Goal: Information Seeking & Learning: Compare options

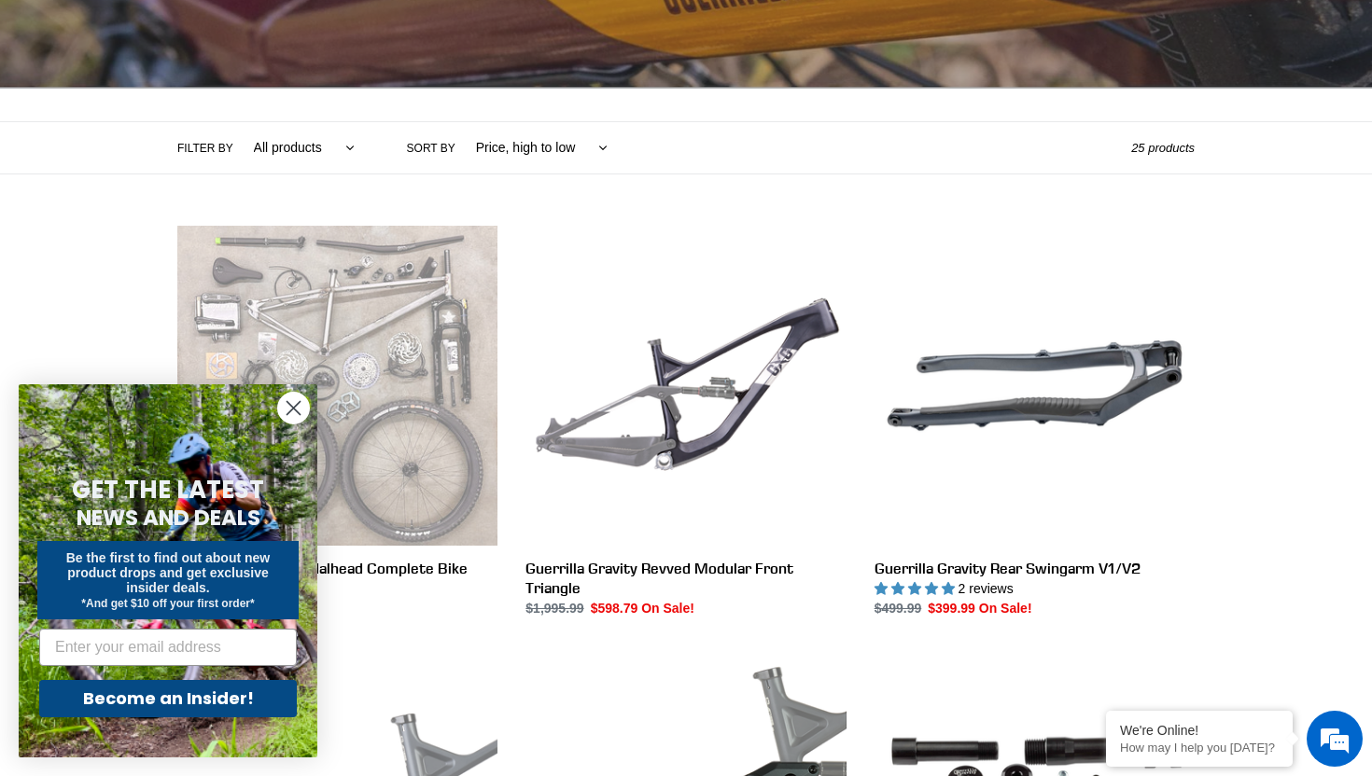
scroll to position [335, 0]
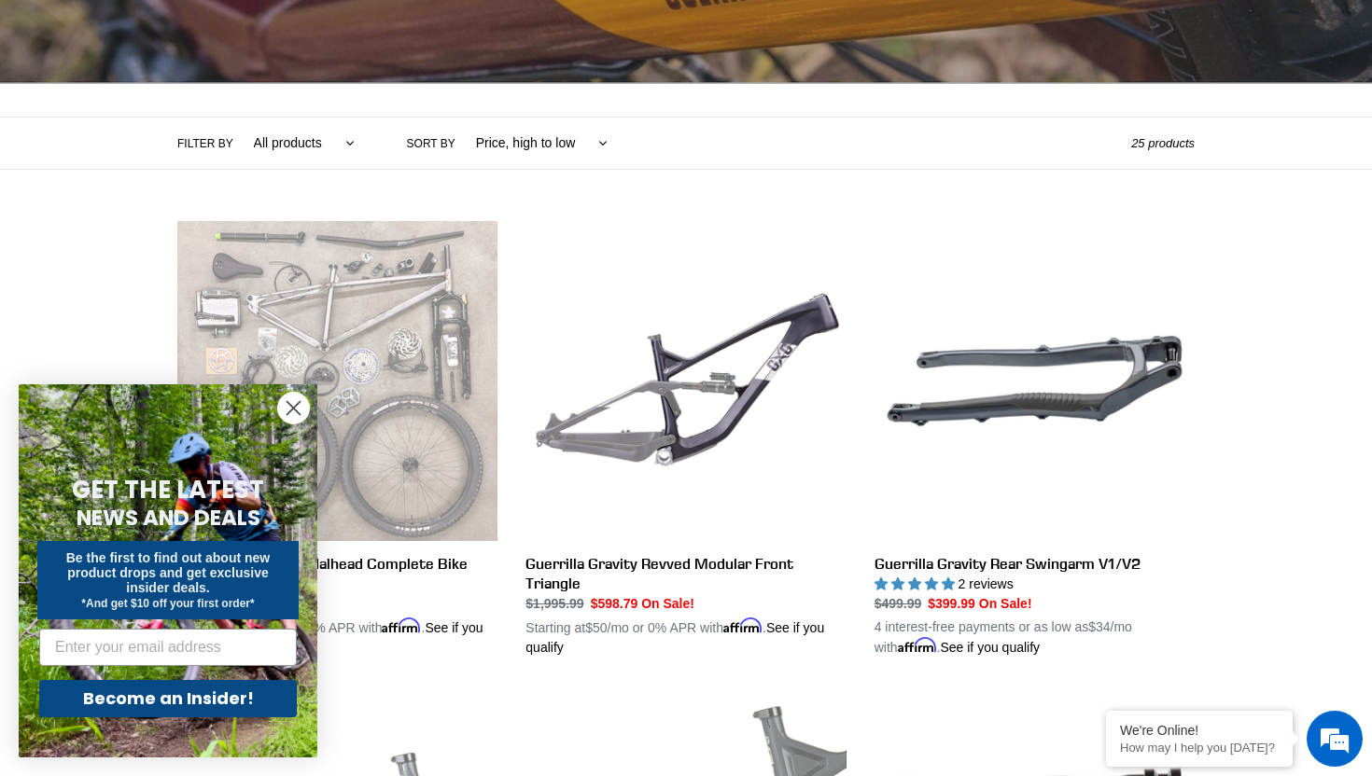
click at [295, 417] on circle "Close dialog" at bounding box center [293, 408] width 31 height 31
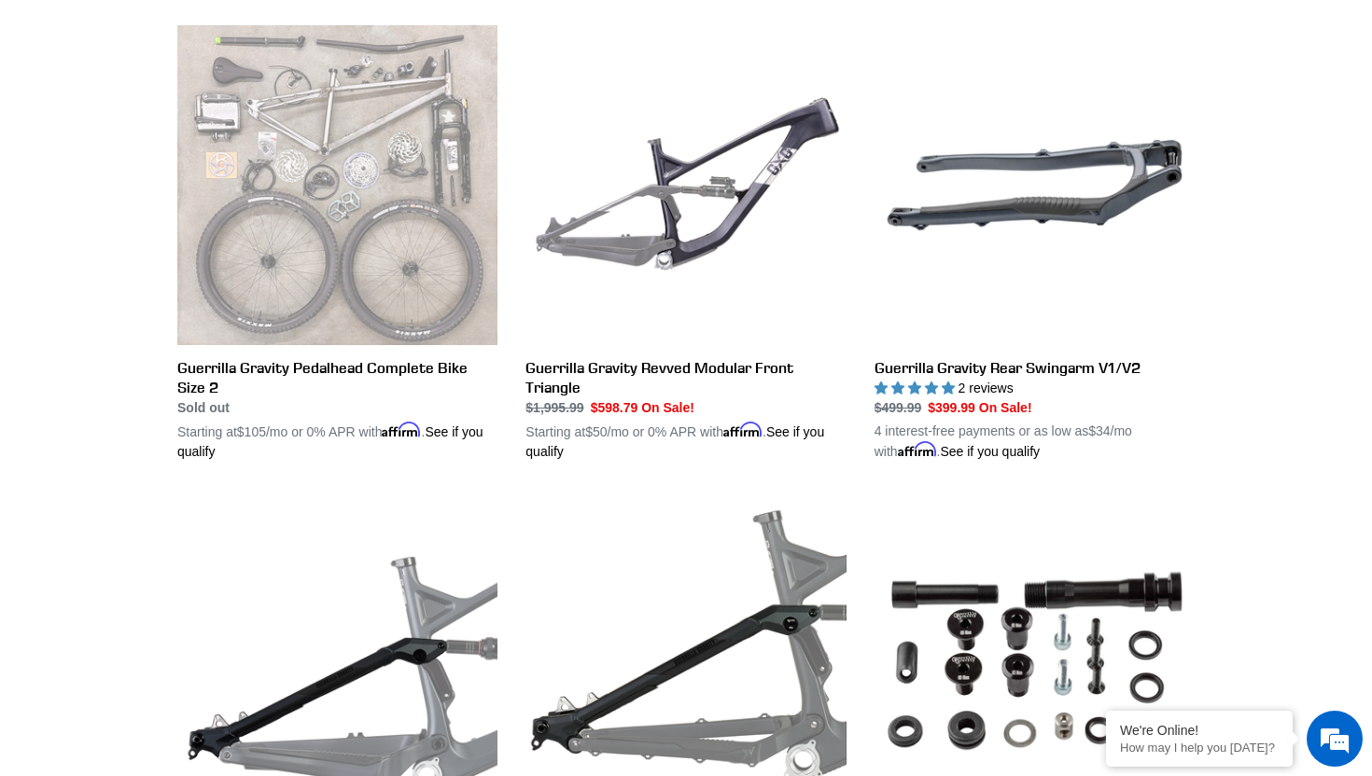
scroll to position [575, 0]
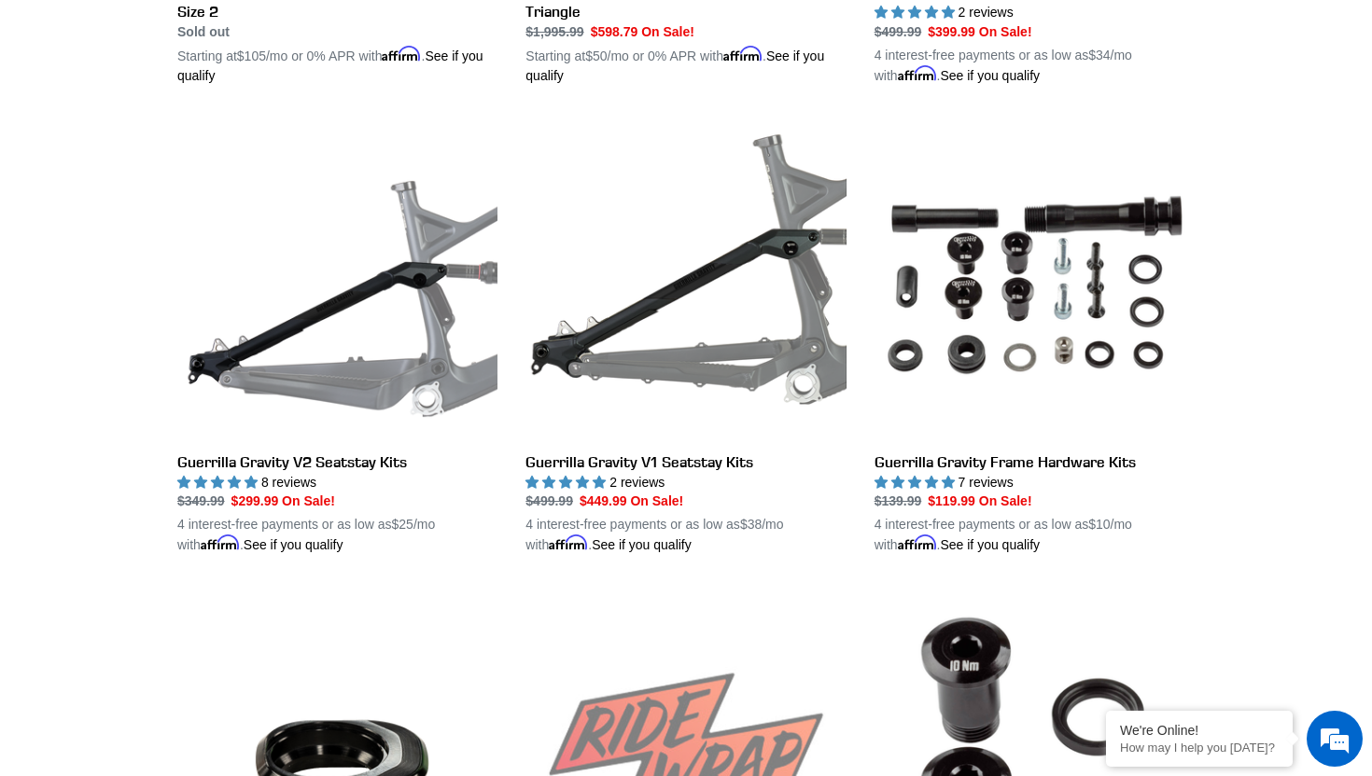
scroll to position [915, 0]
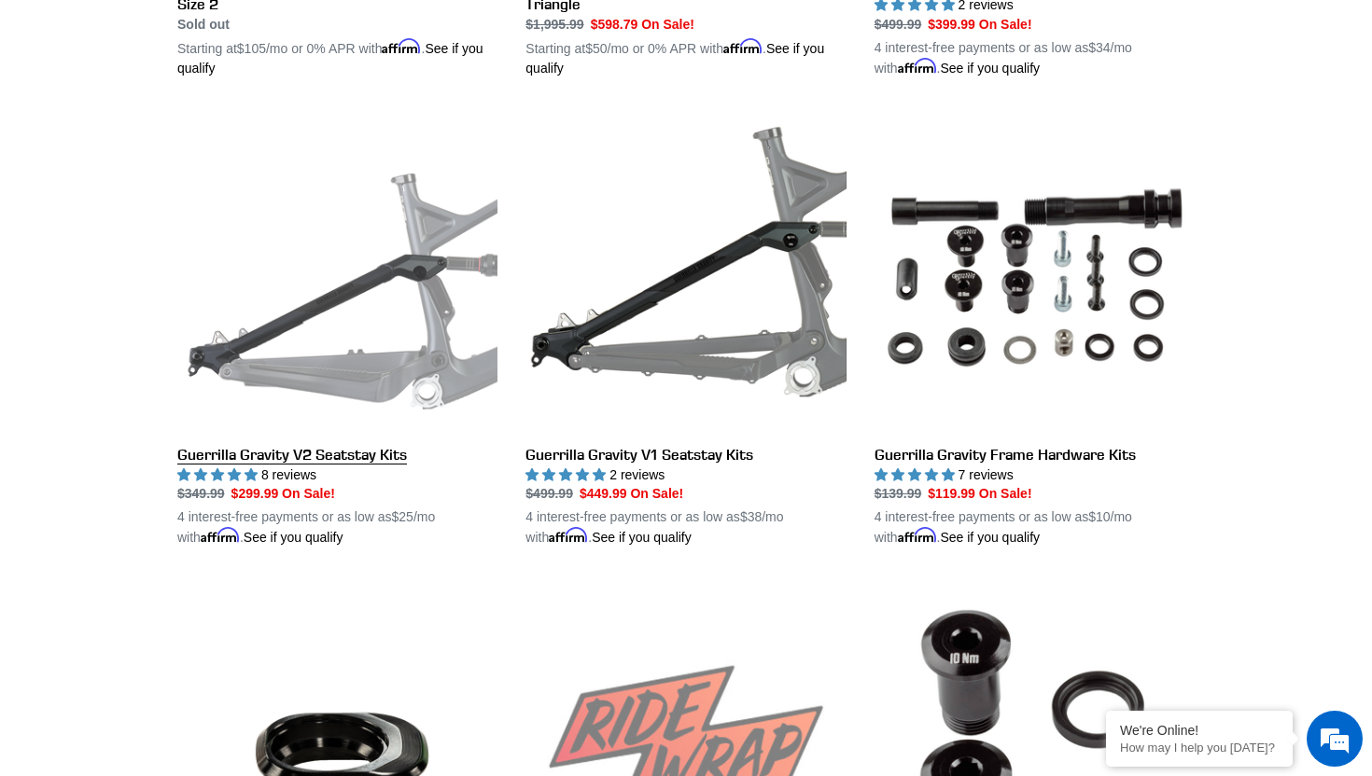
click at [299, 326] on link "Guerrilla Gravity V2 Seatstay Kits" at bounding box center [337, 329] width 320 height 437
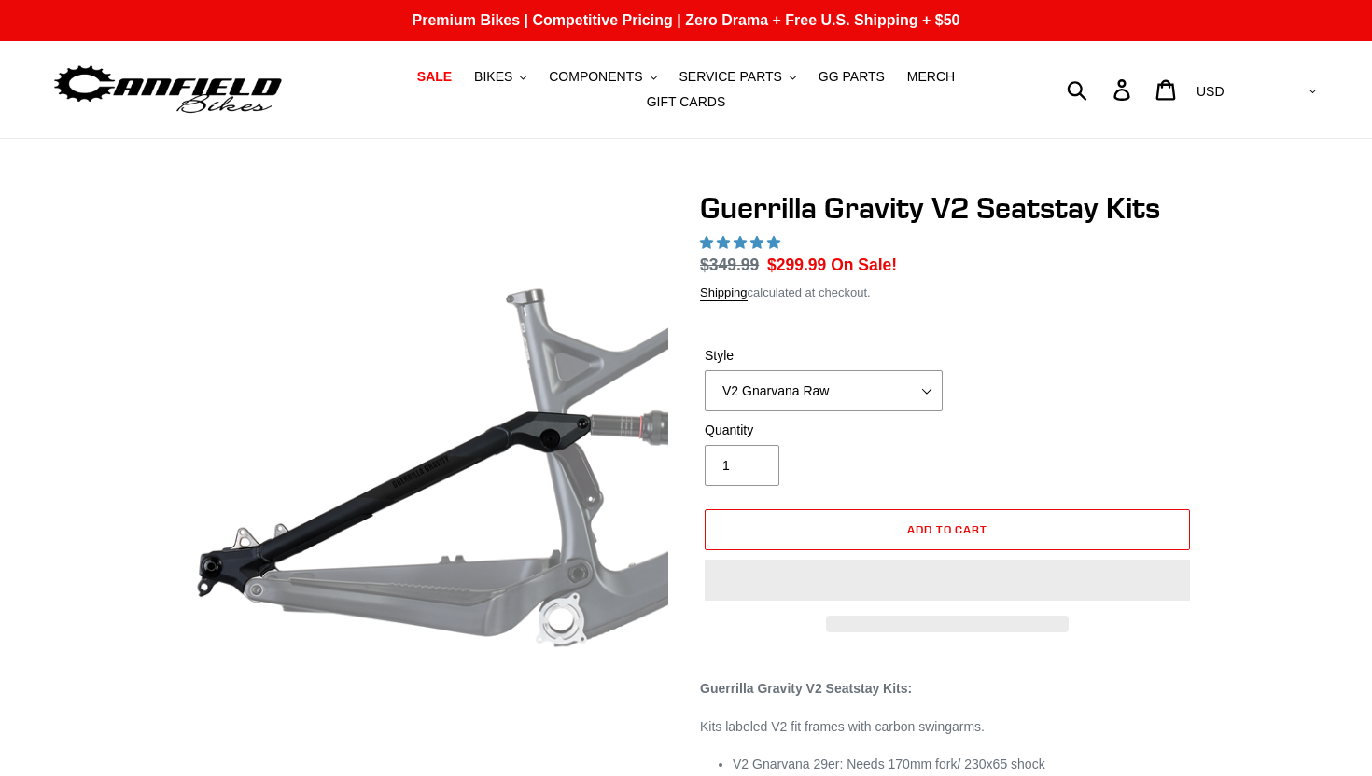
select select "highest-rating"
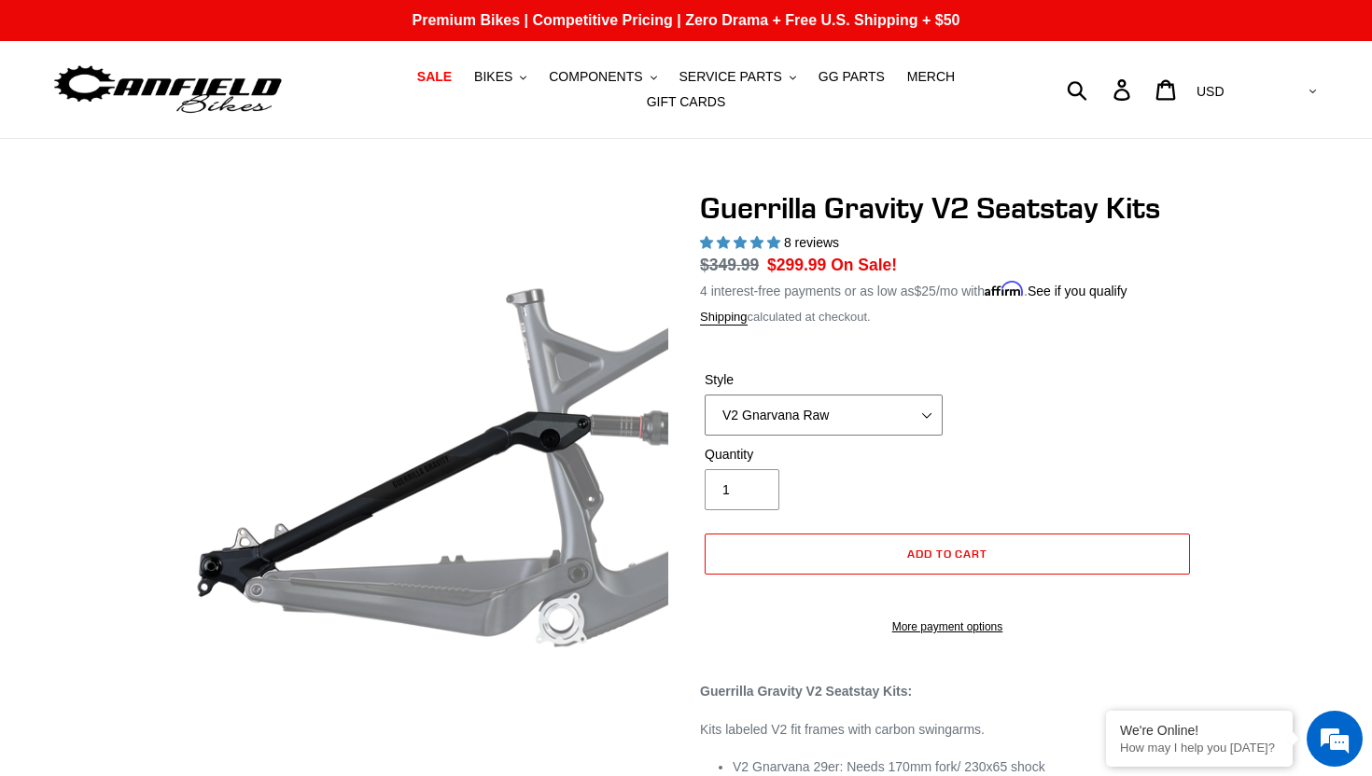
click at [905, 423] on select "V2 Gnarvana V2 Gnarvana Raw V2 Smash V2 Smash Raw" at bounding box center [824, 415] width 238 height 41
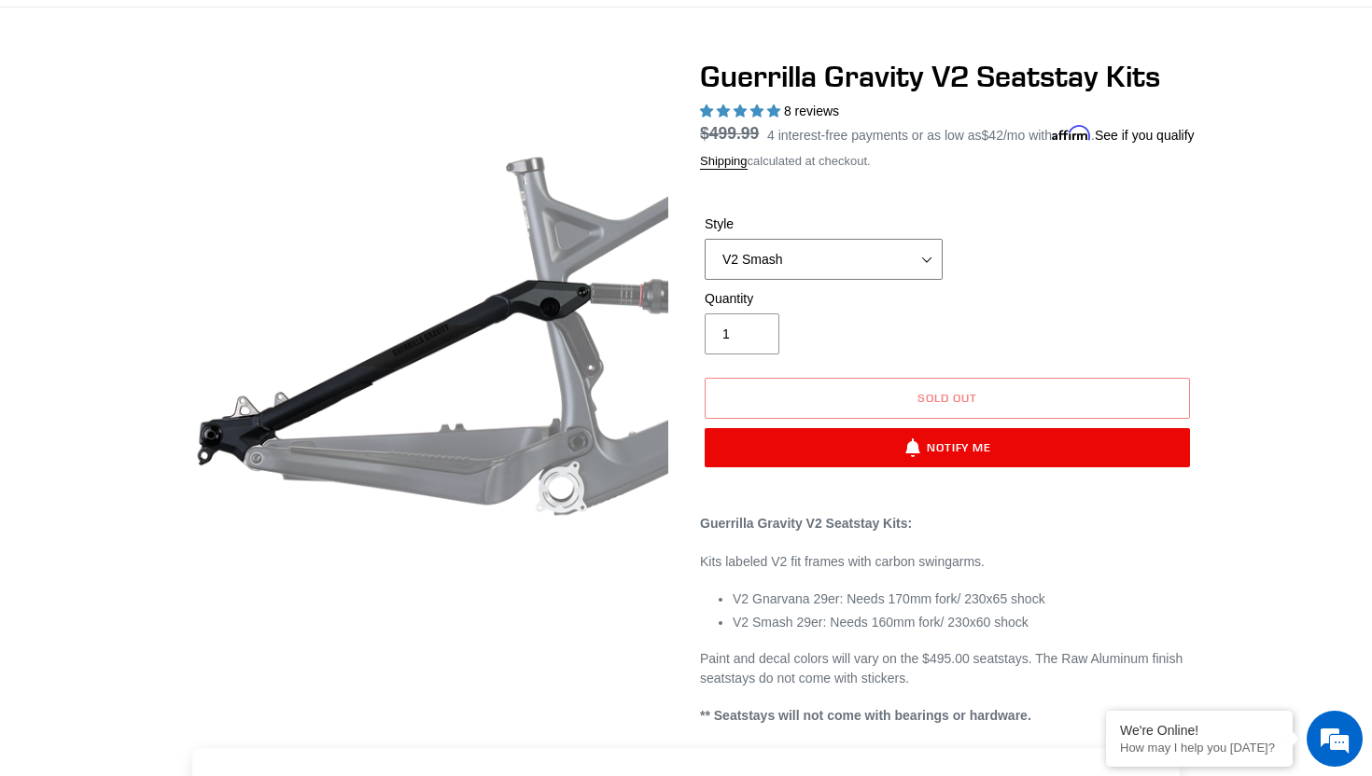
scroll to position [134, 0]
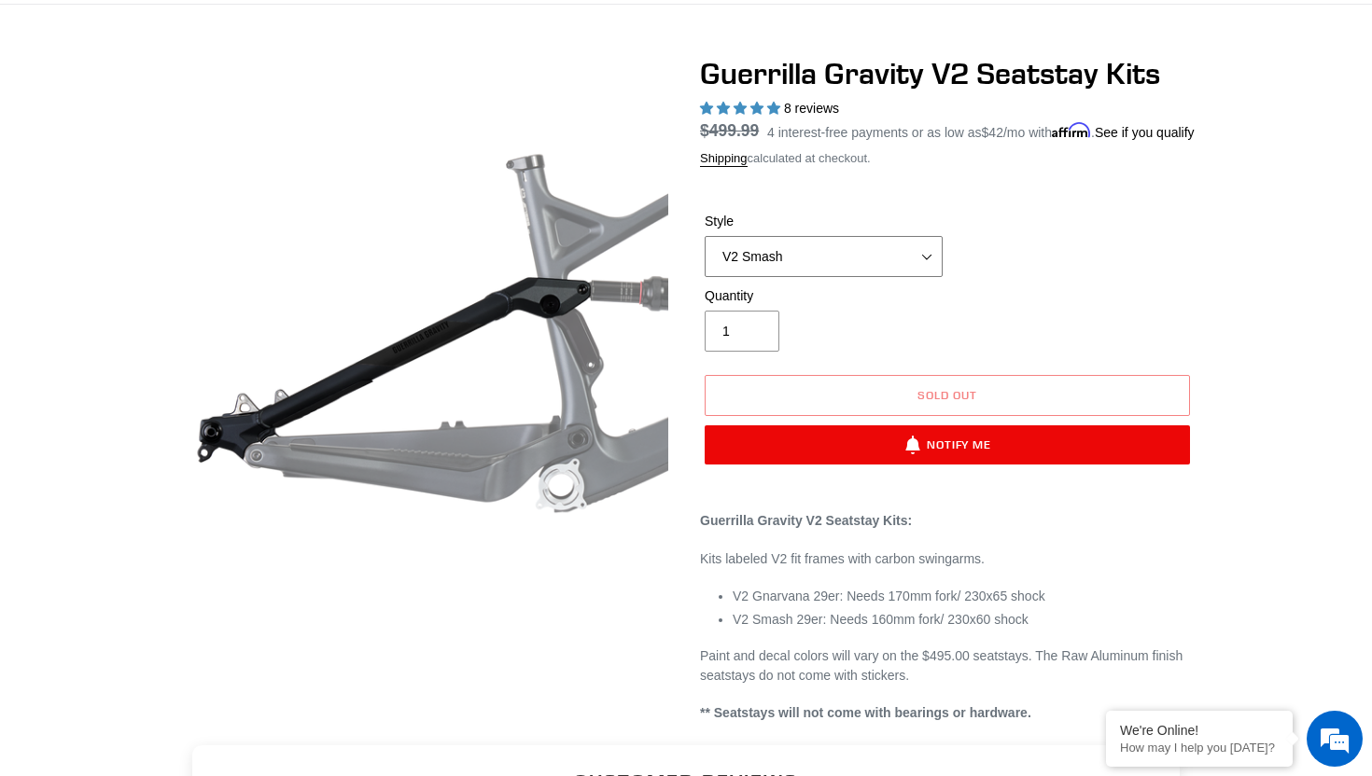
click at [859, 277] on select "V2 Gnarvana V2 Gnarvana Raw V2 Smash V2 Smash Raw" at bounding box center [824, 256] width 238 height 41
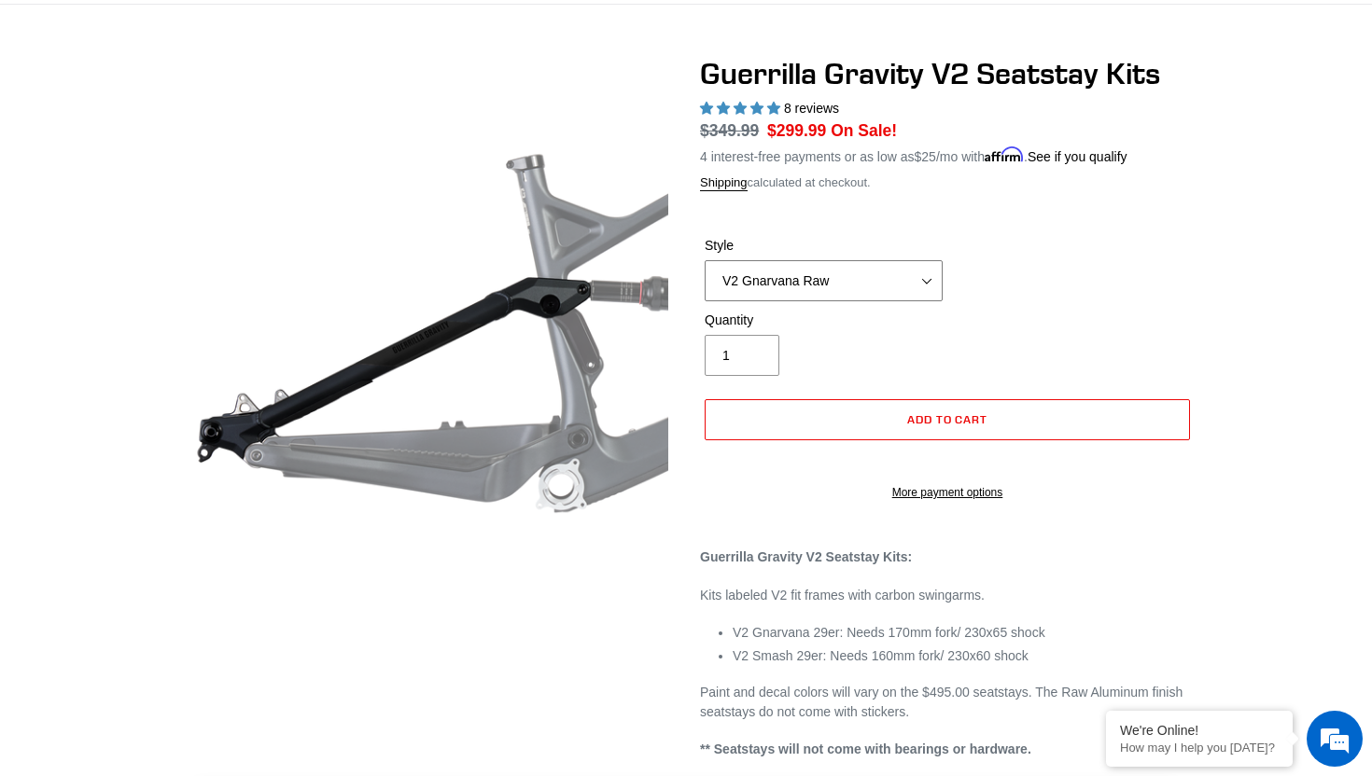
click at [865, 287] on select "V2 Gnarvana V2 Gnarvana Raw V2 Smash V2 Smash Raw" at bounding box center [824, 280] width 238 height 41
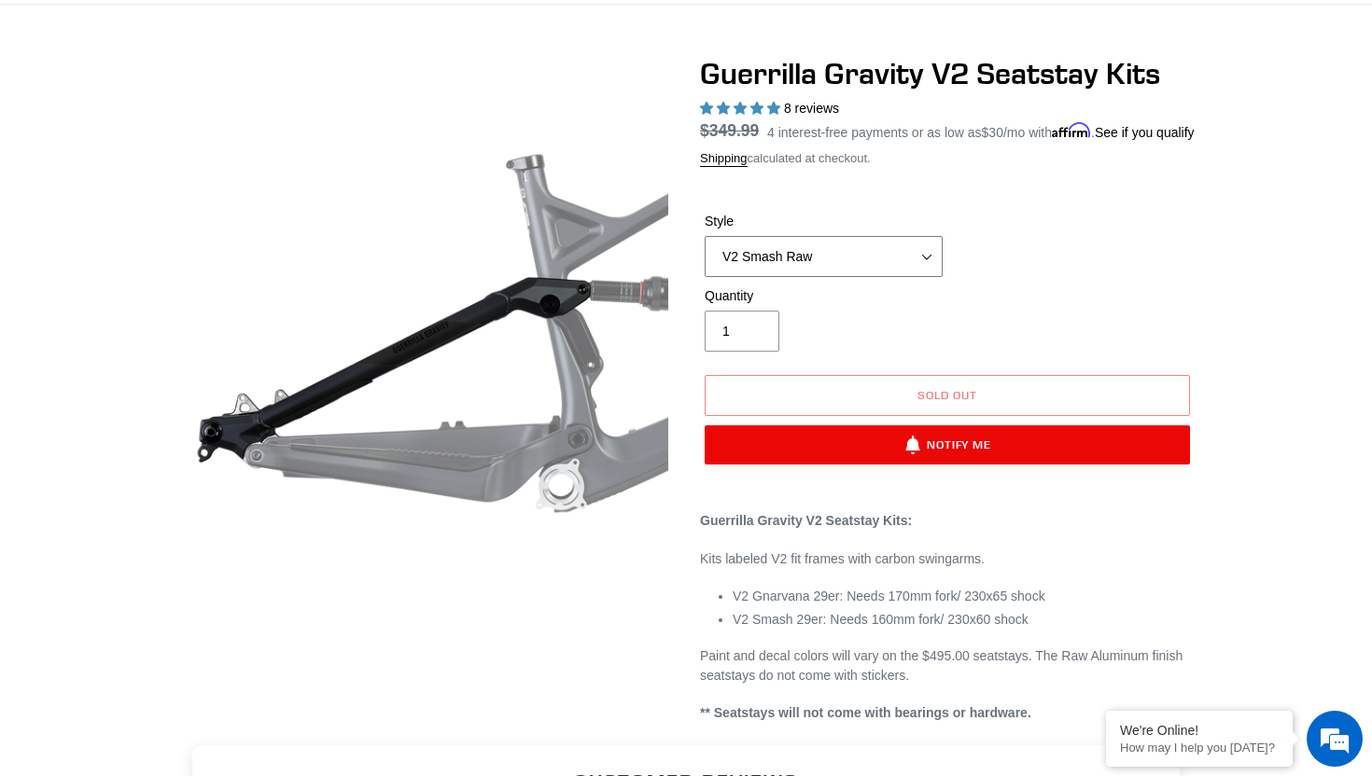
click at [895, 277] on select "V2 Gnarvana V2 Gnarvana Raw V2 Smash V2 Smash Raw" at bounding box center [824, 256] width 238 height 41
click at [907, 277] on select "V2 Gnarvana V2 Gnarvana Raw V2 Smash V2 Smash Raw" at bounding box center [824, 256] width 238 height 41
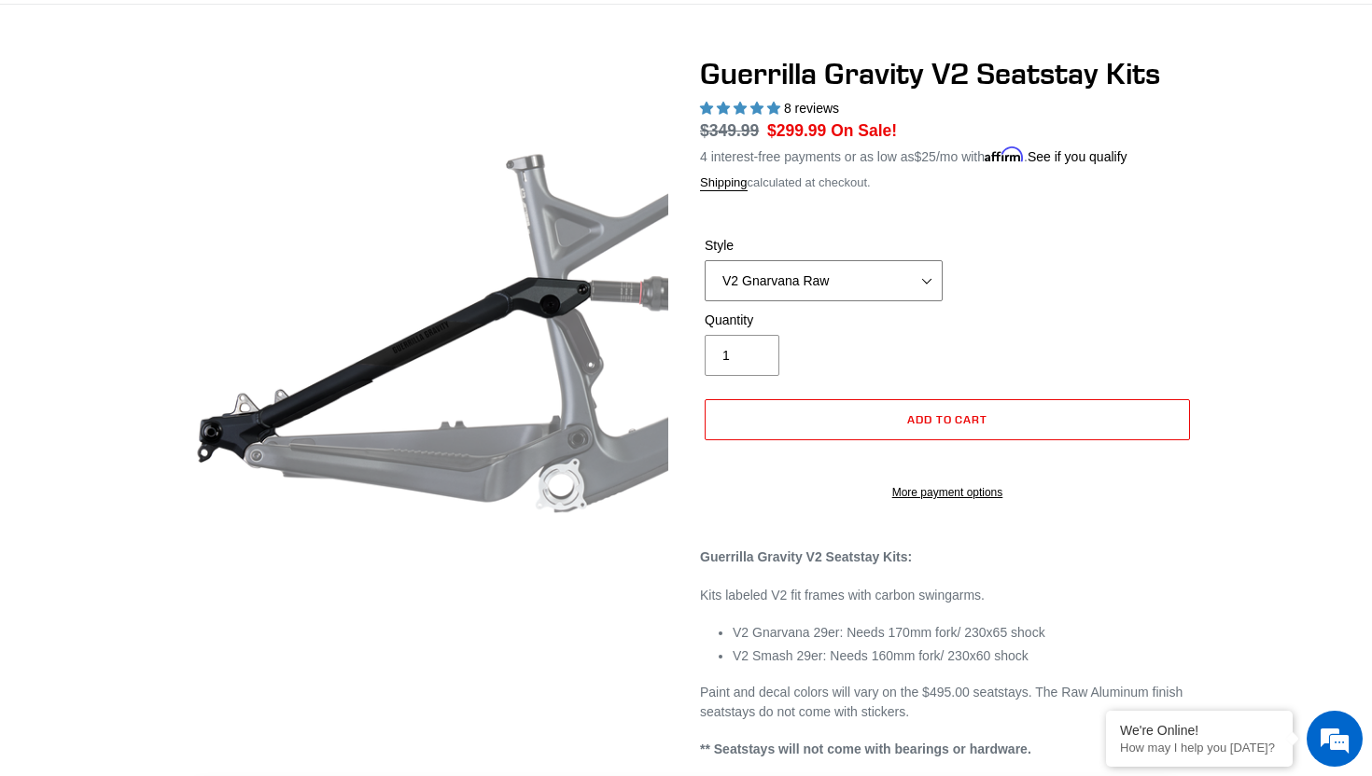
click at [908, 281] on select "V2 Gnarvana V2 Gnarvana Raw V2 Smash V2 Smash Raw" at bounding box center [824, 280] width 238 height 41
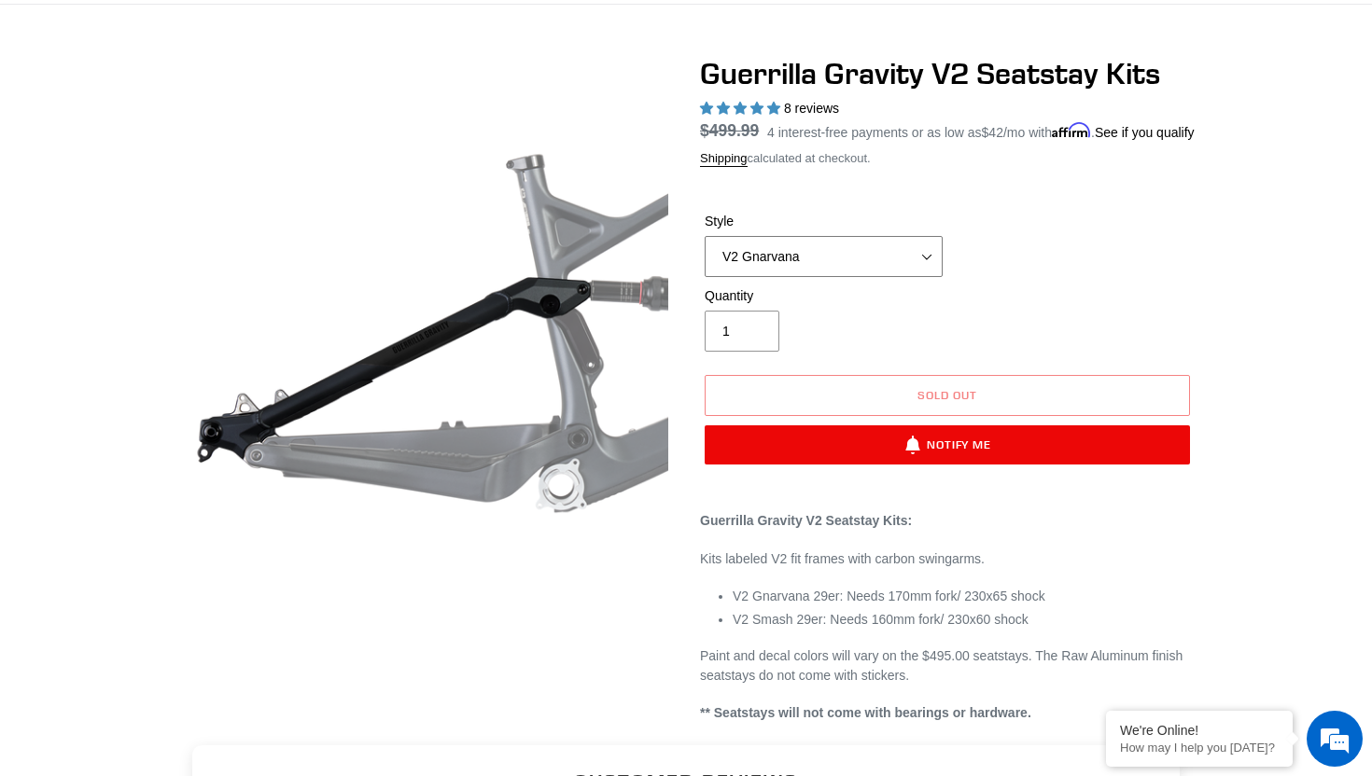
click at [893, 277] on select "V2 Gnarvana V2 Gnarvana Raw V2 Smash V2 Smash Raw" at bounding box center [824, 256] width 238 height 41
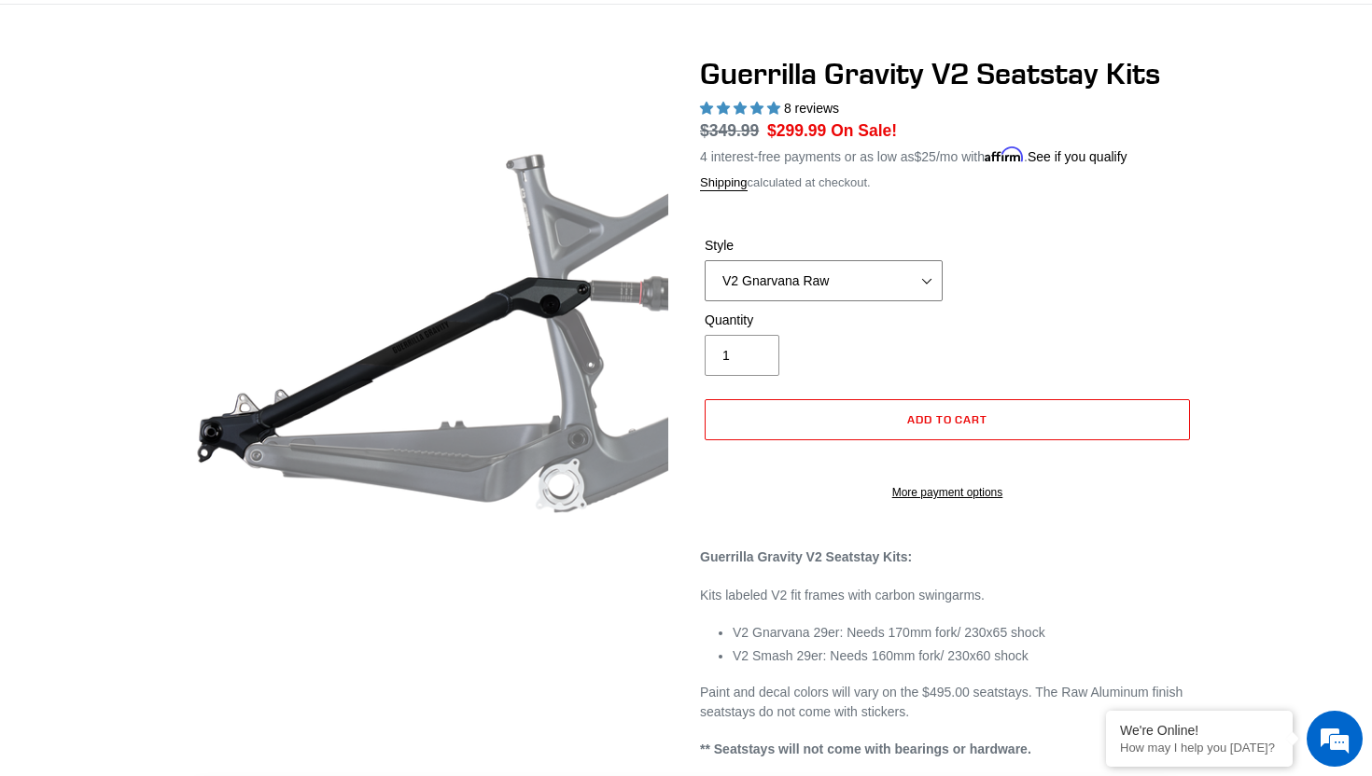
click at [891, 278] on select "V2 Gnarvana V2 Gnarvana Raw V2 Smash V2 Smash Raw" at bounding box center [824, 280] width 238 height 41
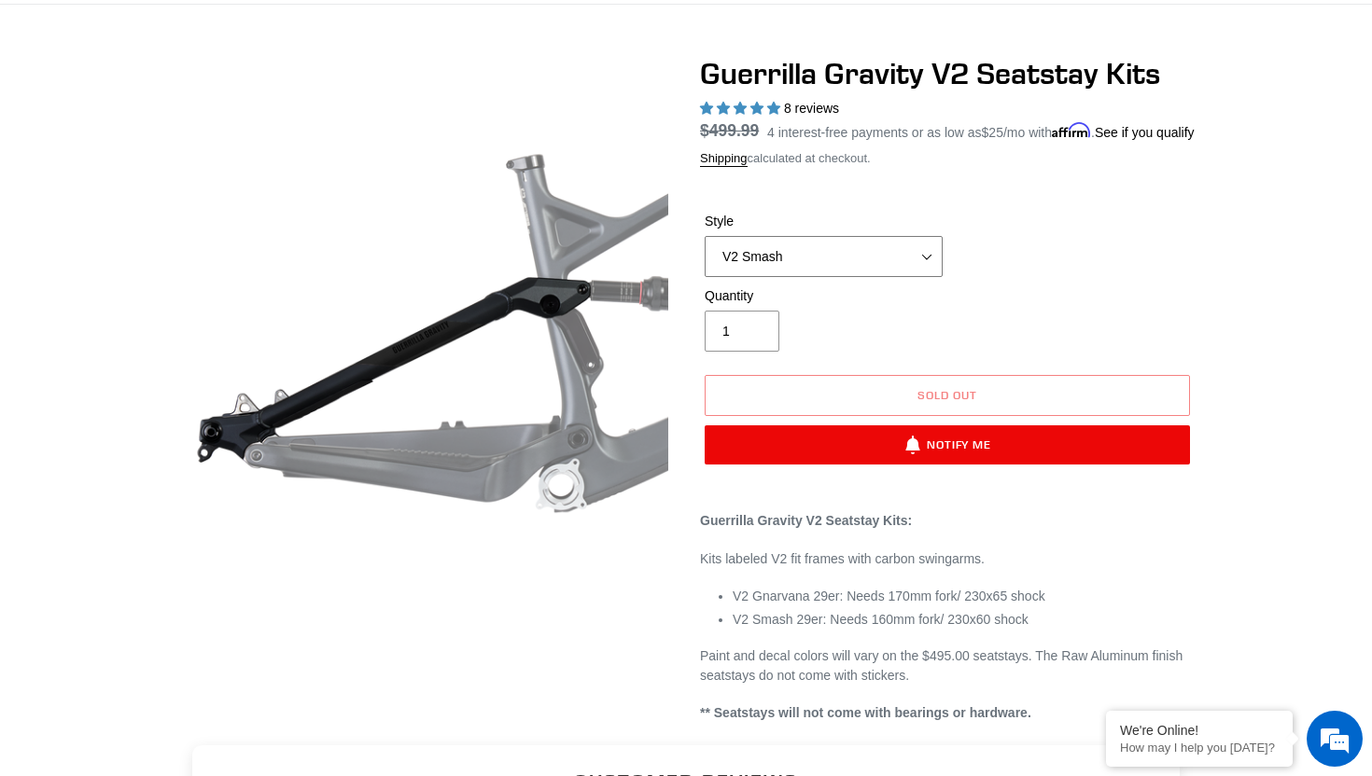
click at [912, 275] on select "V2 Gnarvana V2 Gnarvana Raw V2 Smash V2 Smash Raw" at bounding box center [824, 256] width 238 height 41
click at [918, 267] on select "V2 Gnarvana V2 Gnarvana Raw V2 Smash V2 Smash Raw" at bounding box center [824, 256] width 238 height 41
click at [915, 265] on select "V2 Gnarvana V2 Gnarvana Raw V2 Smash V2 Smash Raw" at bounding box center [824, 256] width 238 height 41
select select "V2 Gnarvana Raw"
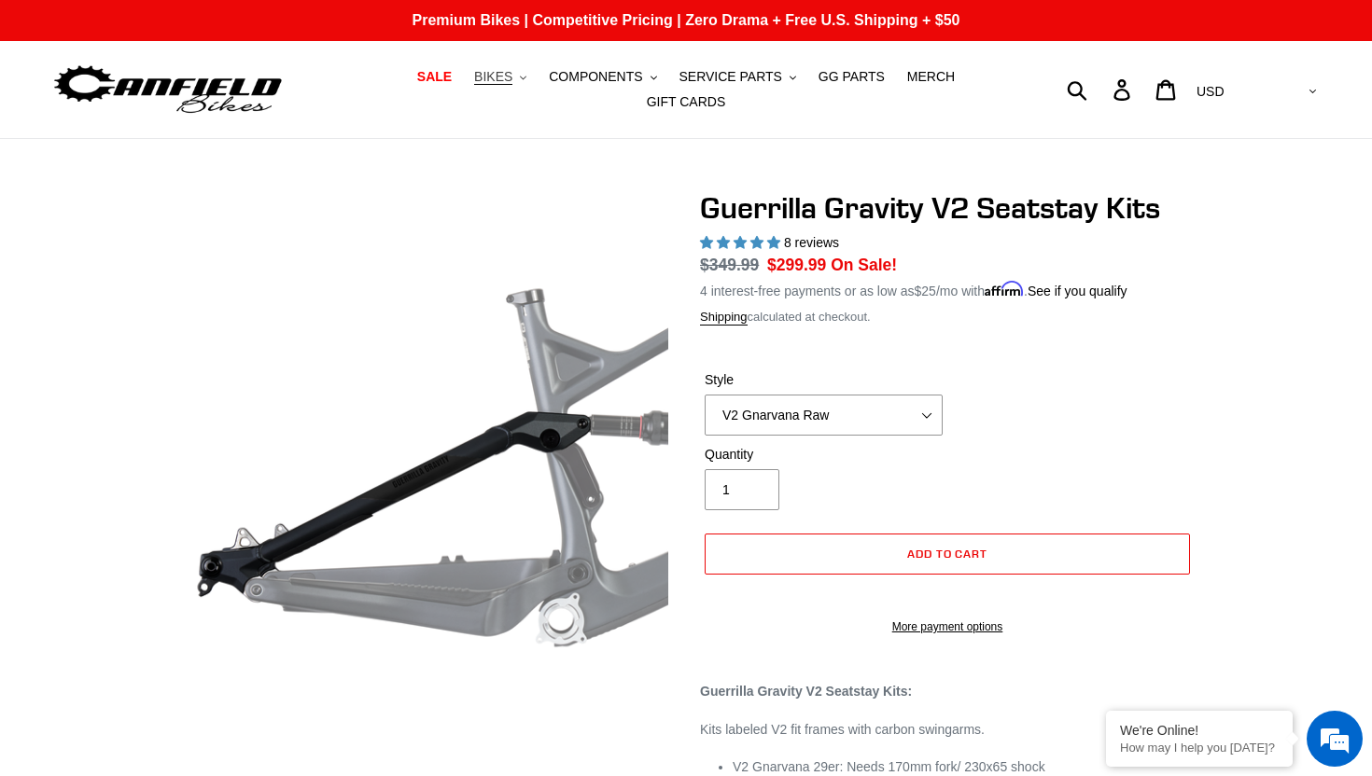
click at [504, 82] on span "BIKES" at bounding box center [493, 77] width 38 height 16
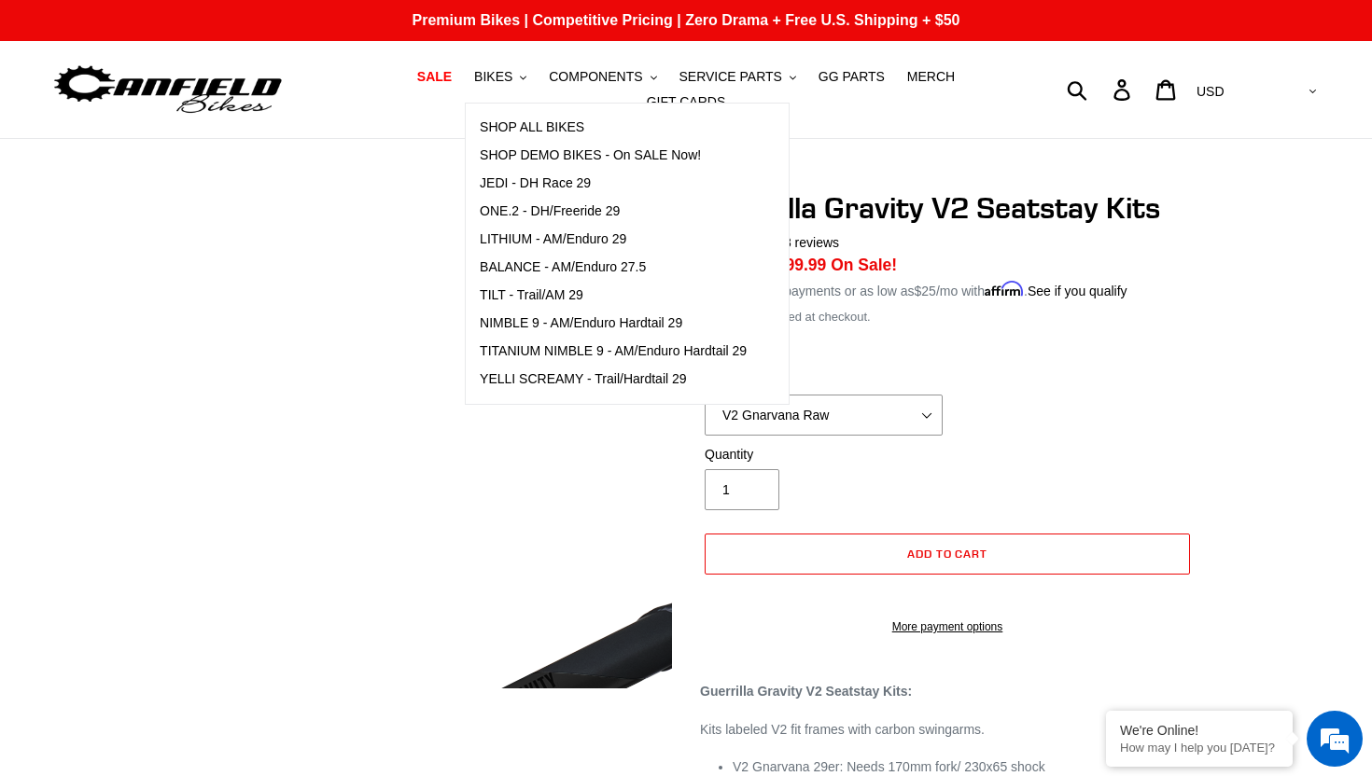
click at [365, 286] on img at bounding box center [500, 632] width 1120 height 1120
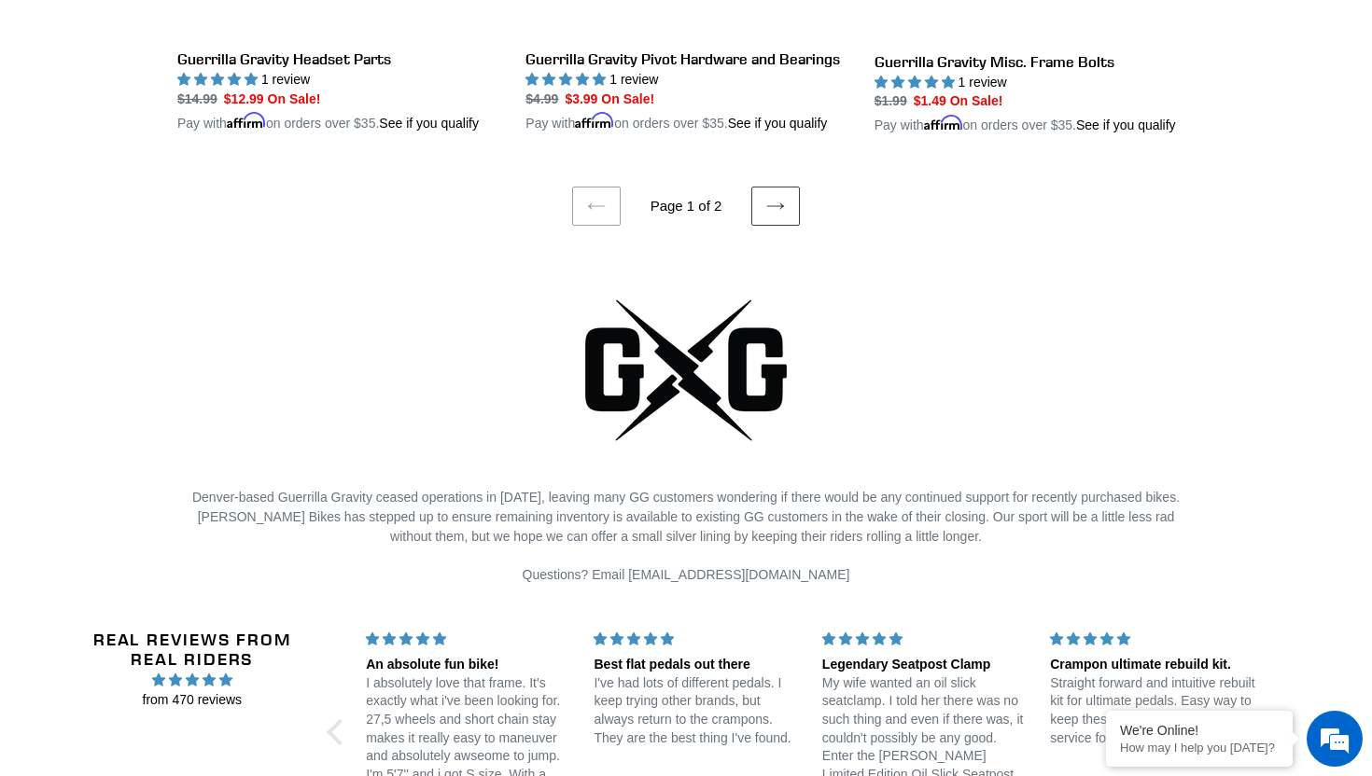
scroll to position [4078, 0]
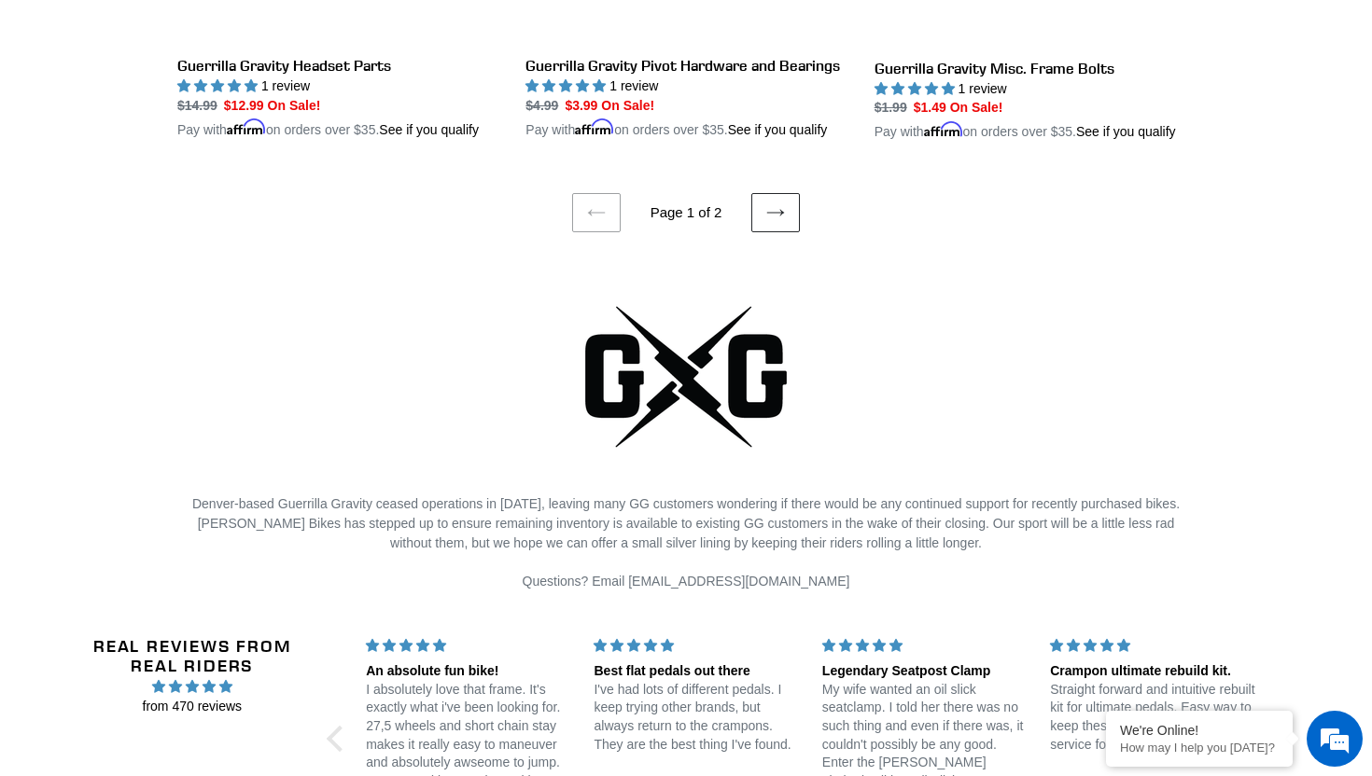
click at [773, 232] on link "Next page" at bounding box center [775, 212] width 49 height 39
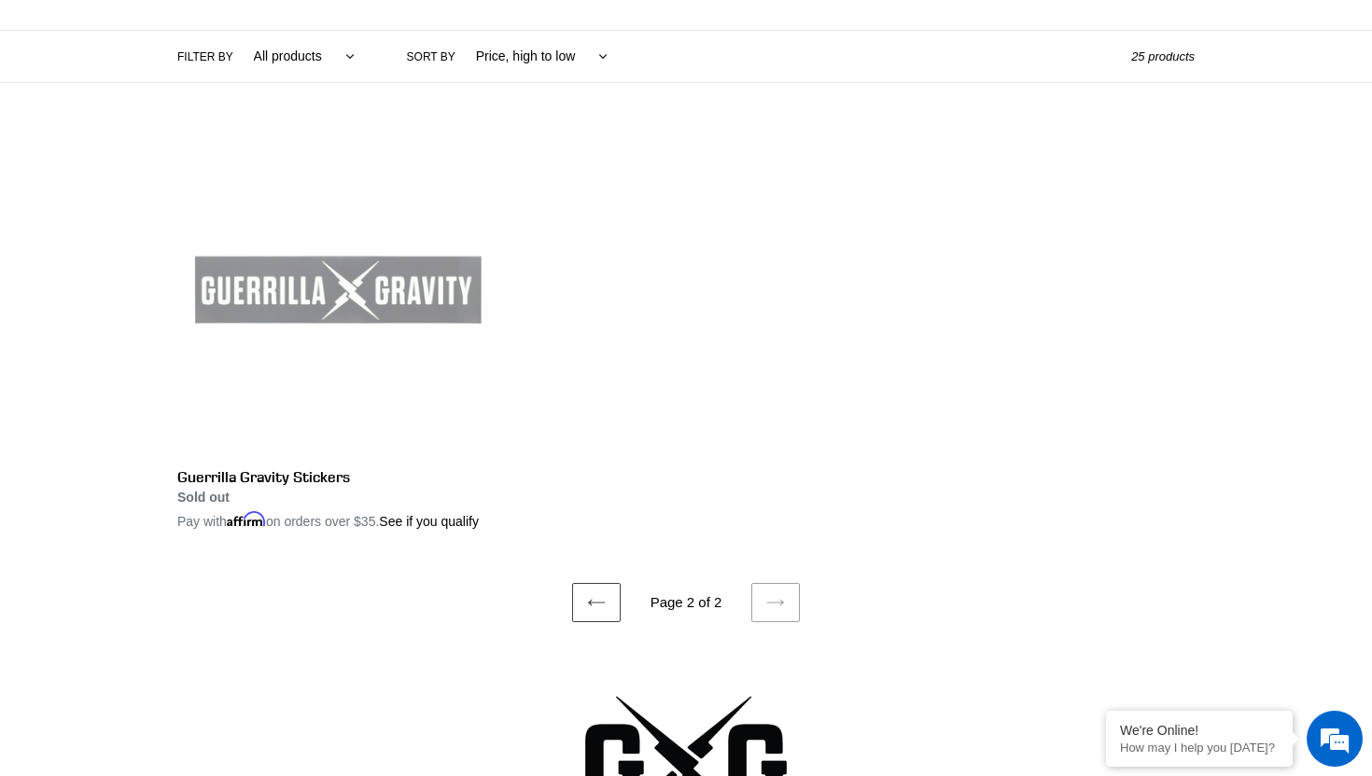
scroll to position [424, 0]
click at [602, 610] on icon at bounding box center [596, 601] width 19 height 19
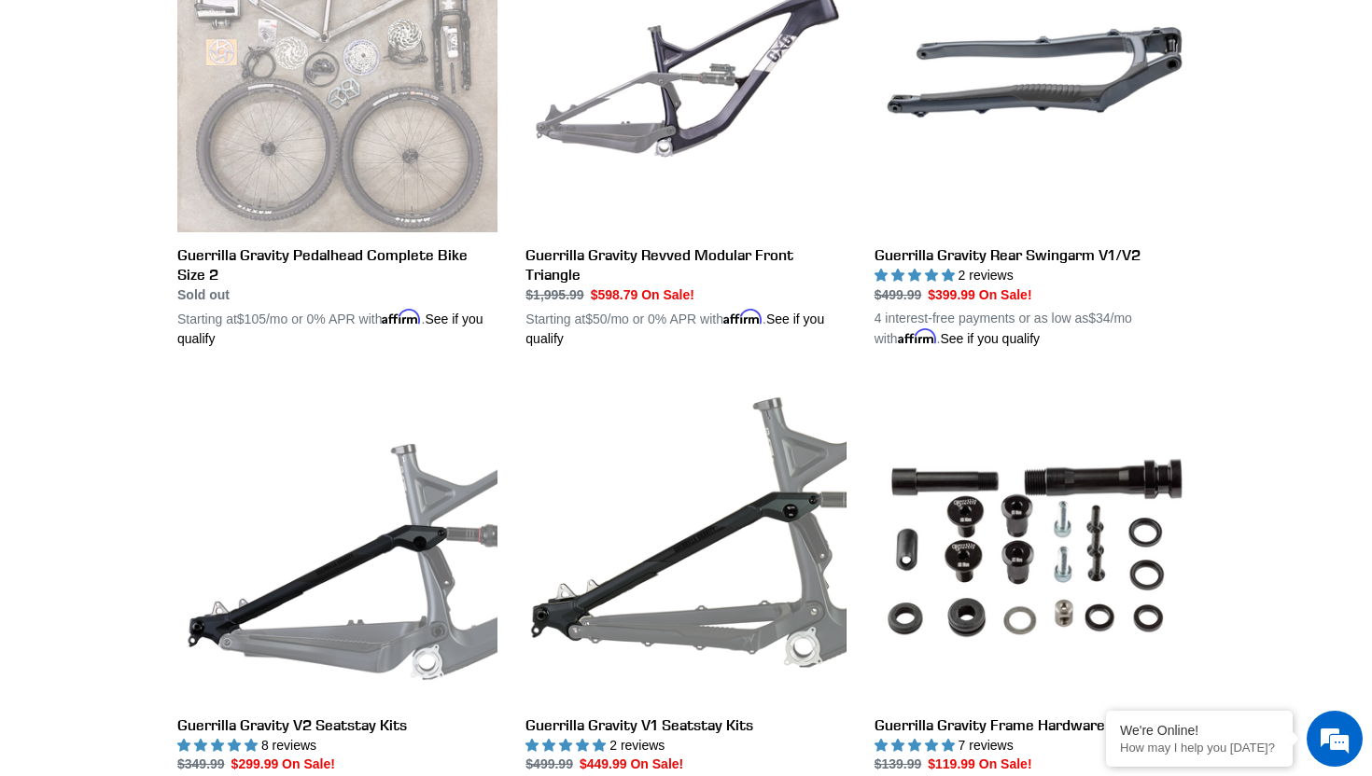
scroll to position [649, 0]
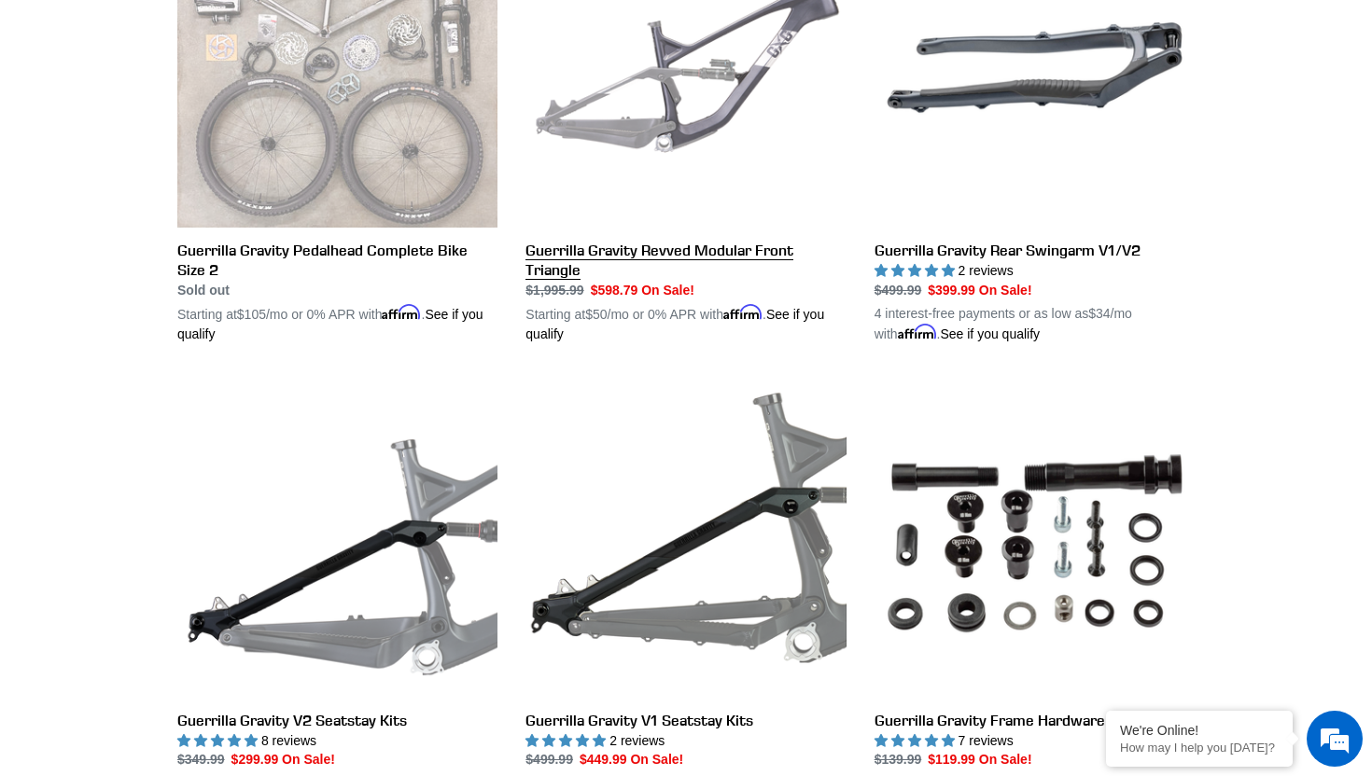
click at [688, 203] on link "Guerrilla Gravity Revved Modular Front Triangle" at bounding box center [685, 126] width 320 height 437
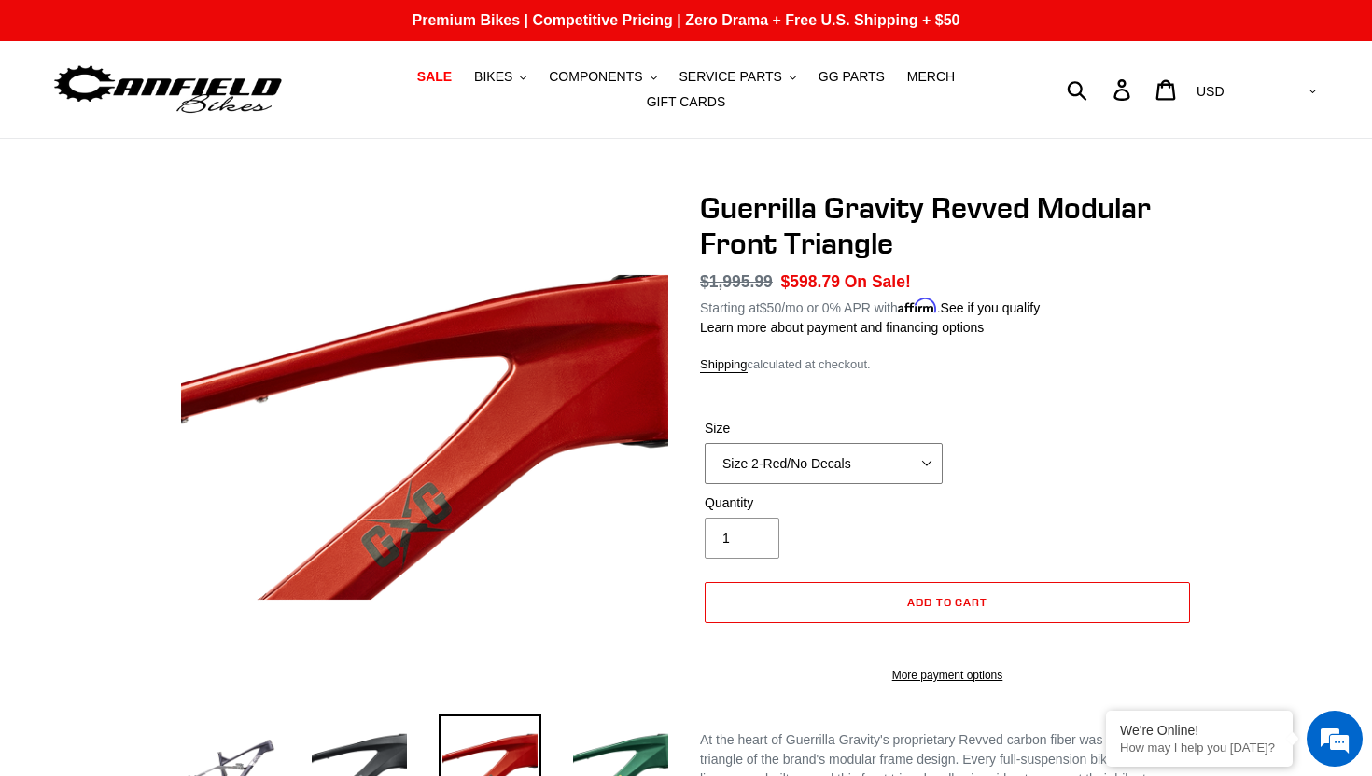
click at [883, 465] on select "Size 2-Gloss Black/No Decals Size 2-Black/Red Decals Size 2-Black/Silver Decals…" at bounding box center [824, 463] width 238 height 41
select select "Size 2-Flat Black/No Decals"
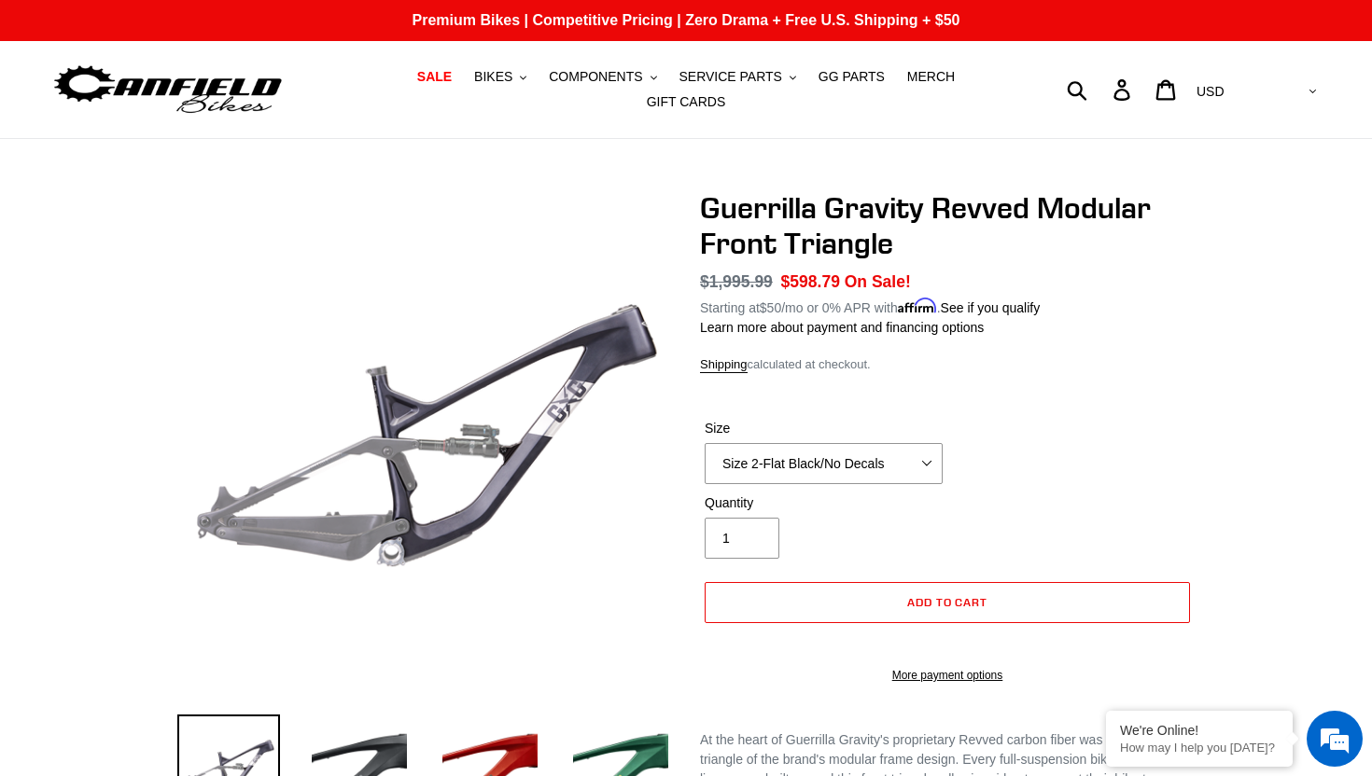
click at [922, 414] on form "Size Size 2-Gloss Black/No Decals Size 2-Black/Red Decals Size 2-Black/Silver D…" at bounding box center [947, 546] width 495 height 314
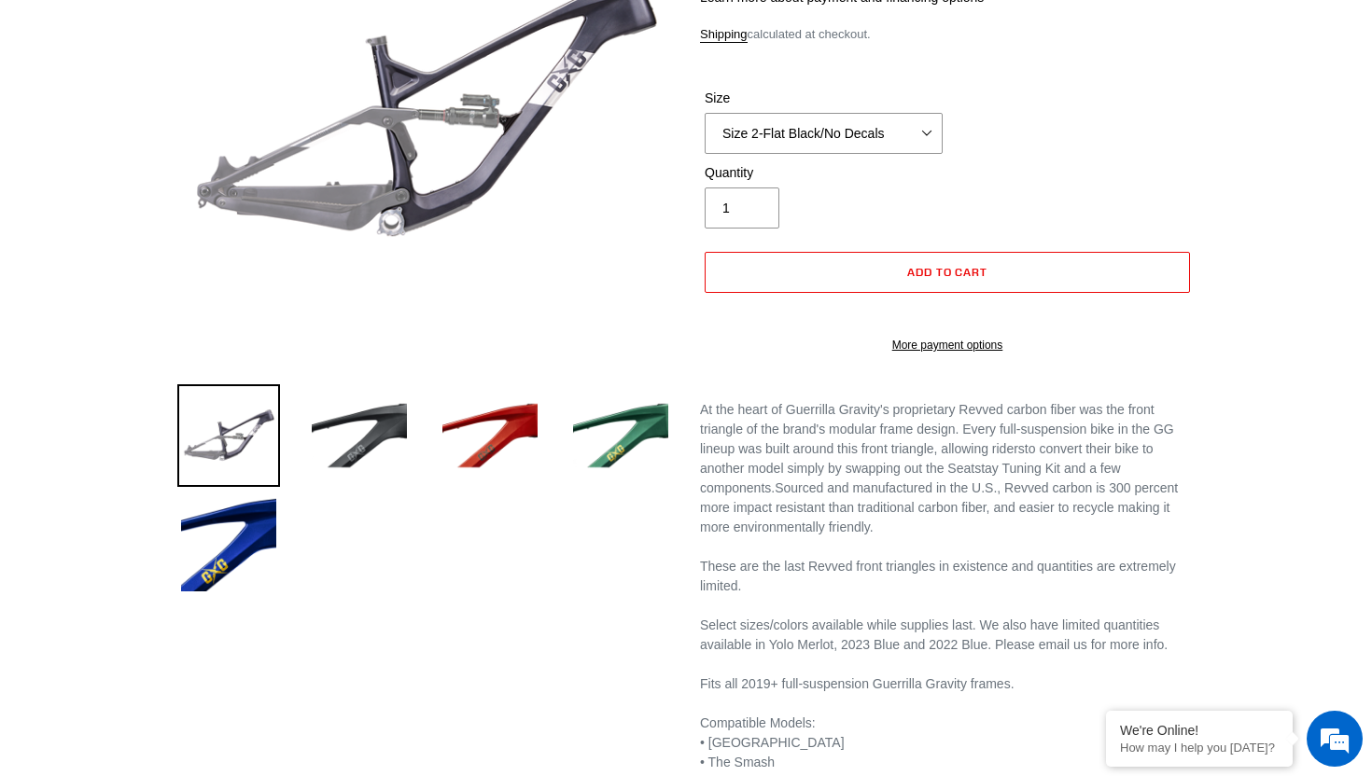
scroll to position [375, 0]
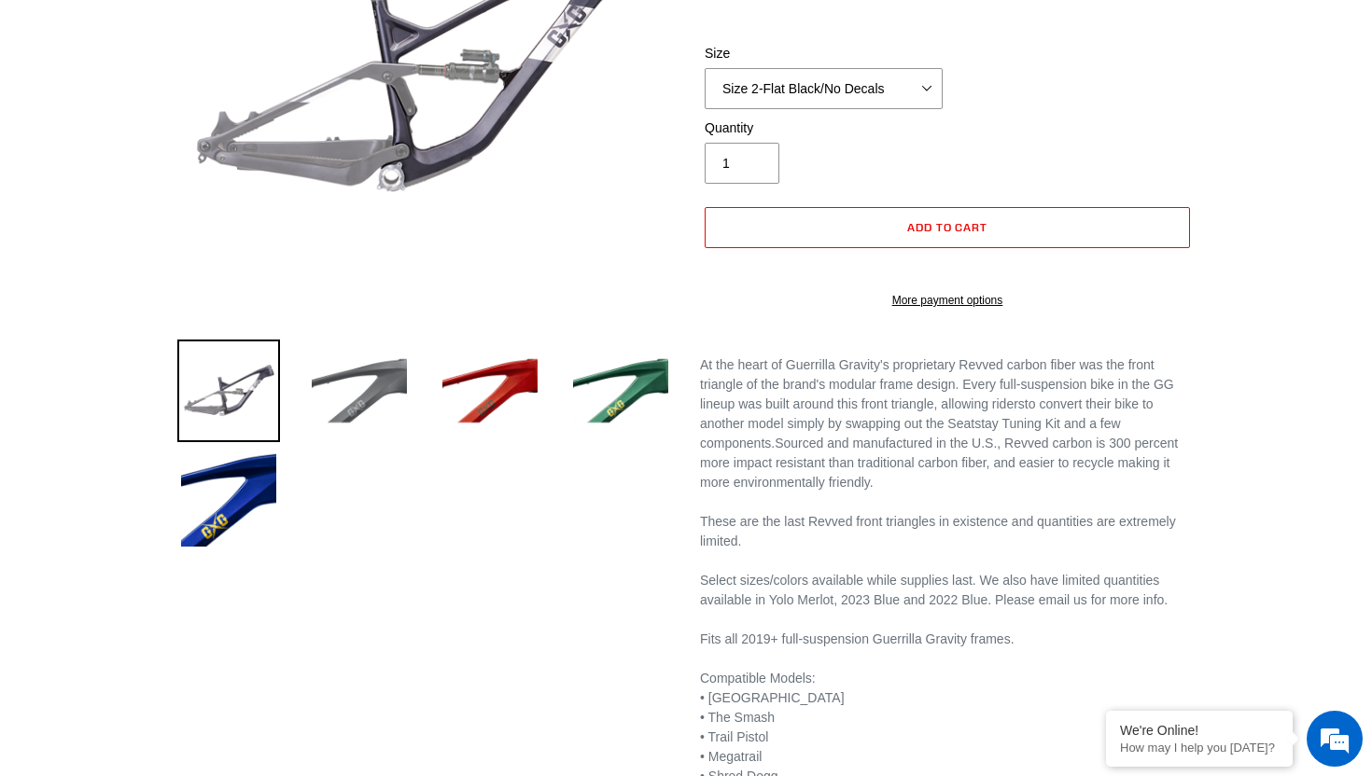
click at [352, 400] on img at bounding box center [359, 391] width 103 height 103
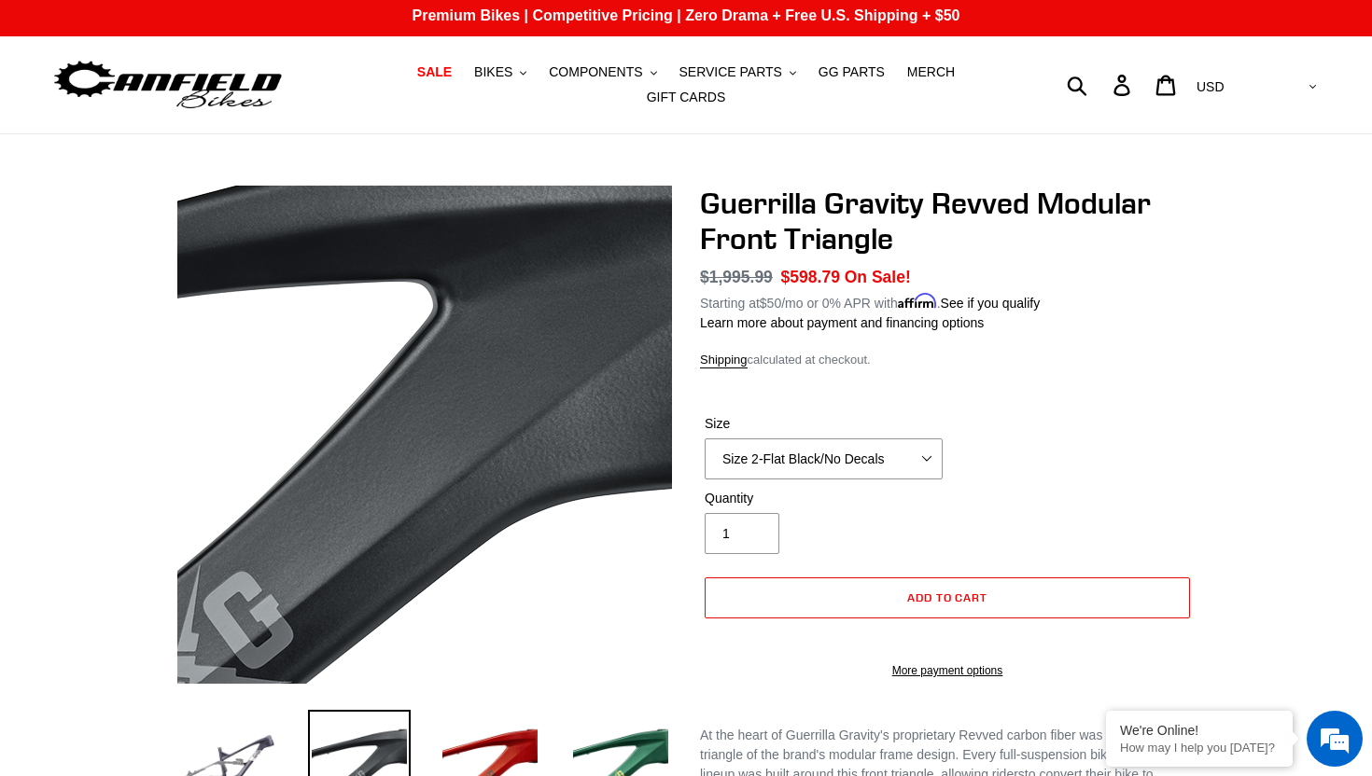
scroll to position [0, 0]
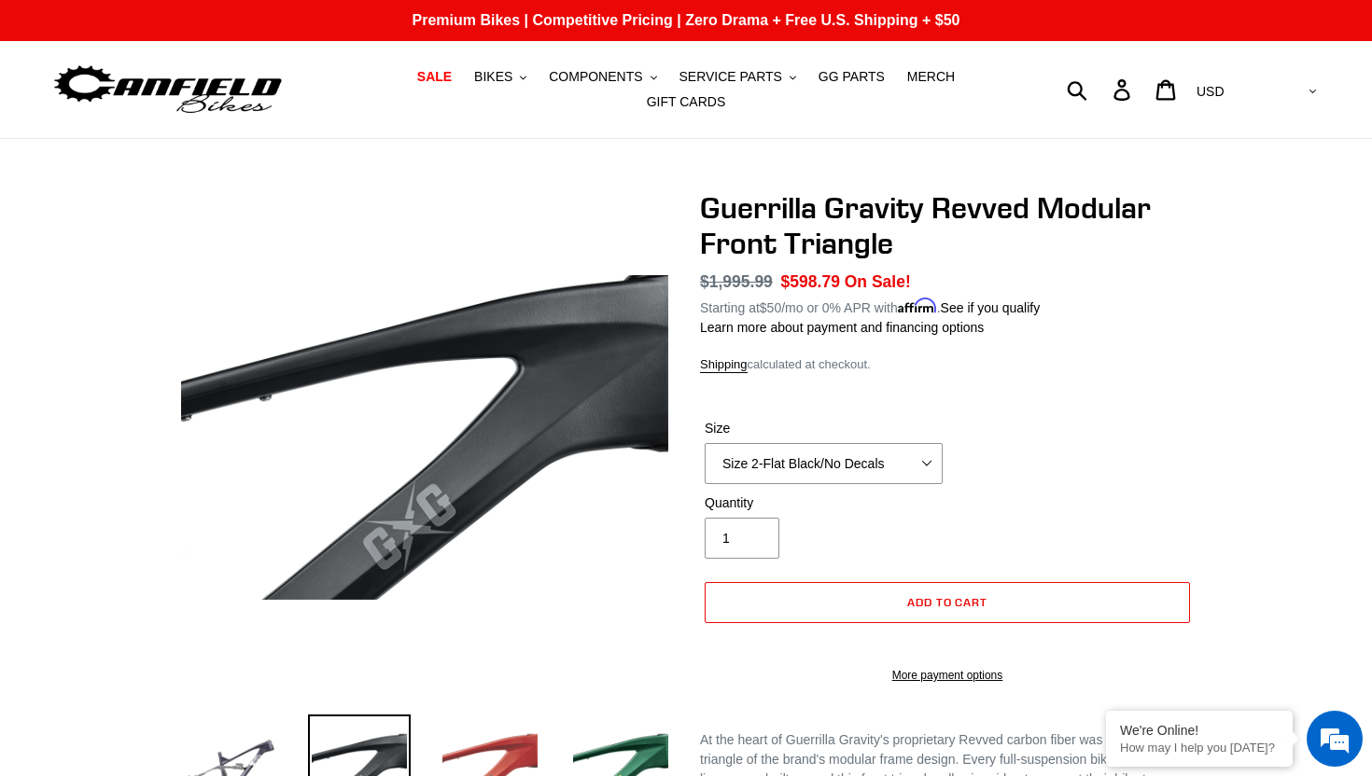
click at [510, 744] on img at bounding box center [490, 766] width 103 height 103
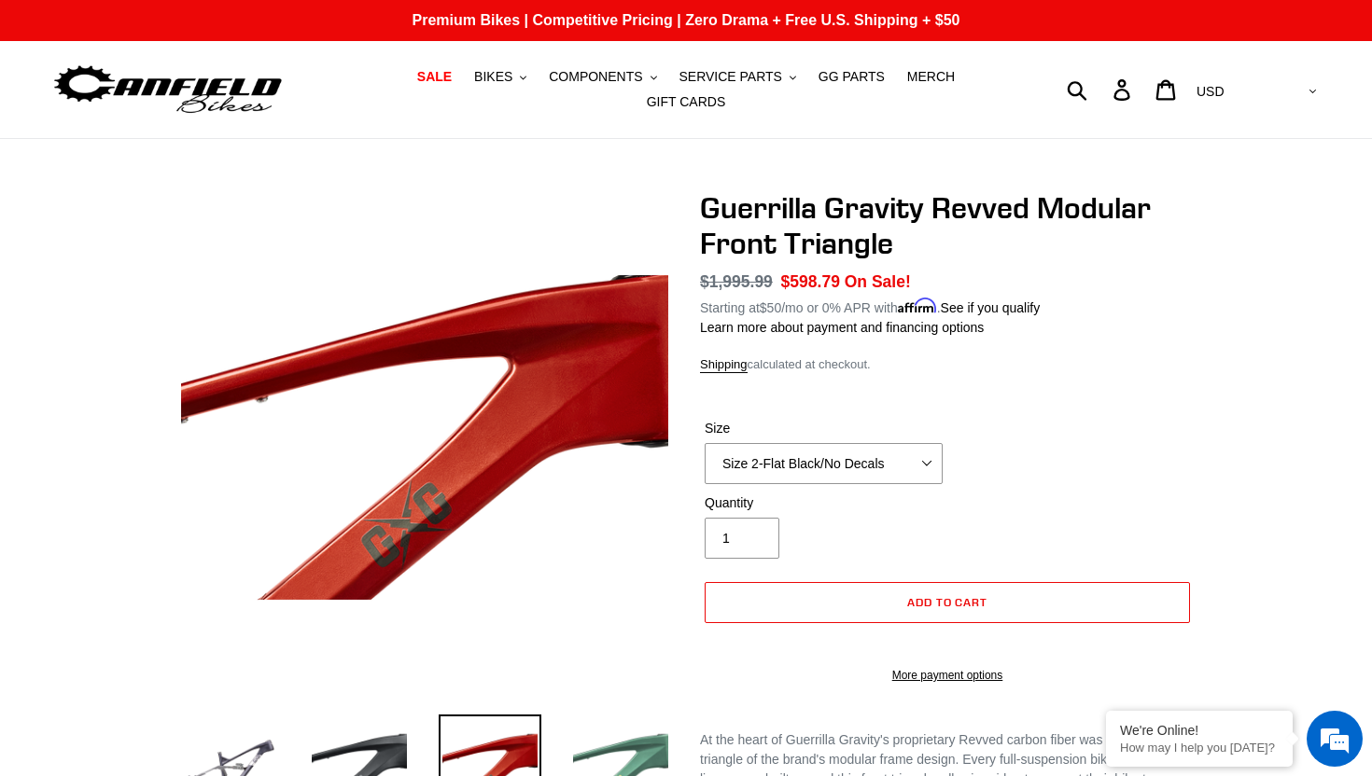
click at [619, 762] on img at bounding box center [620, 766] width 103 height 103
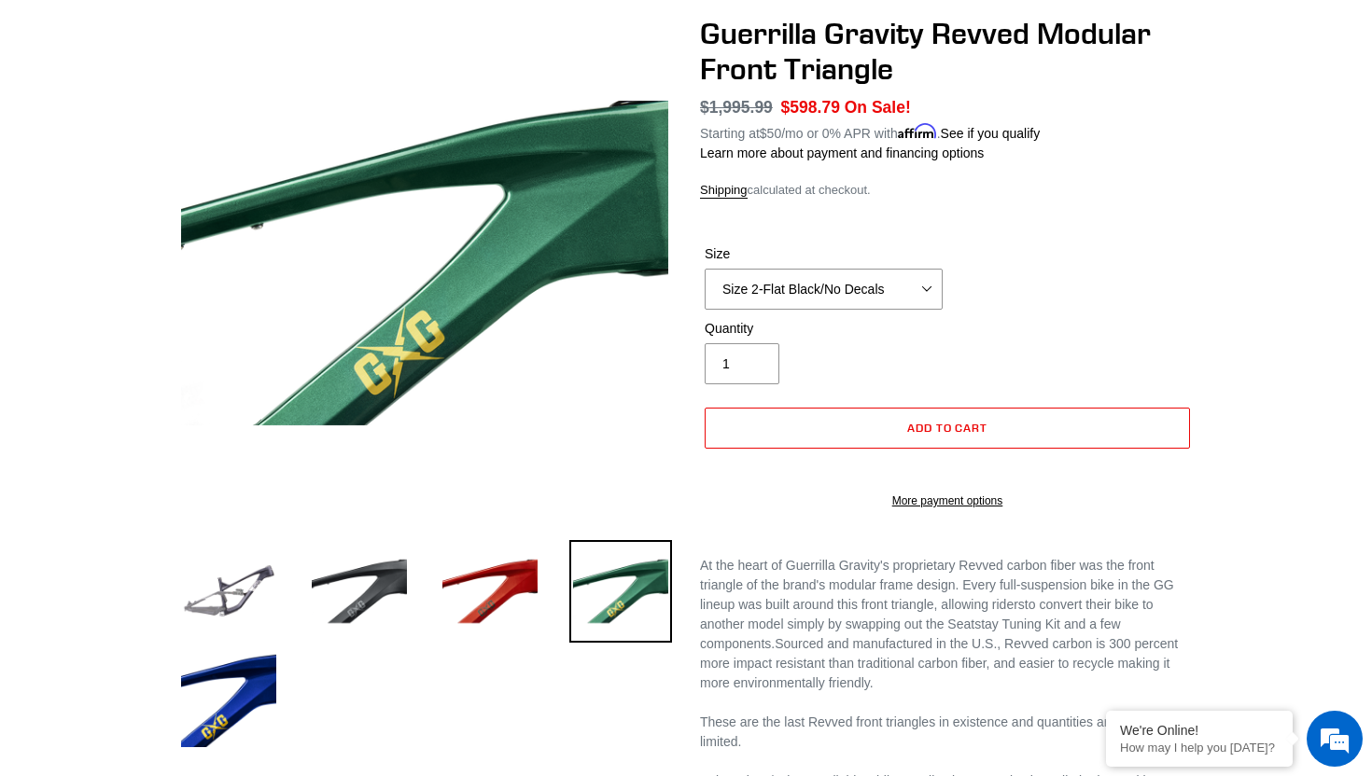
scroll to position [192, 0]
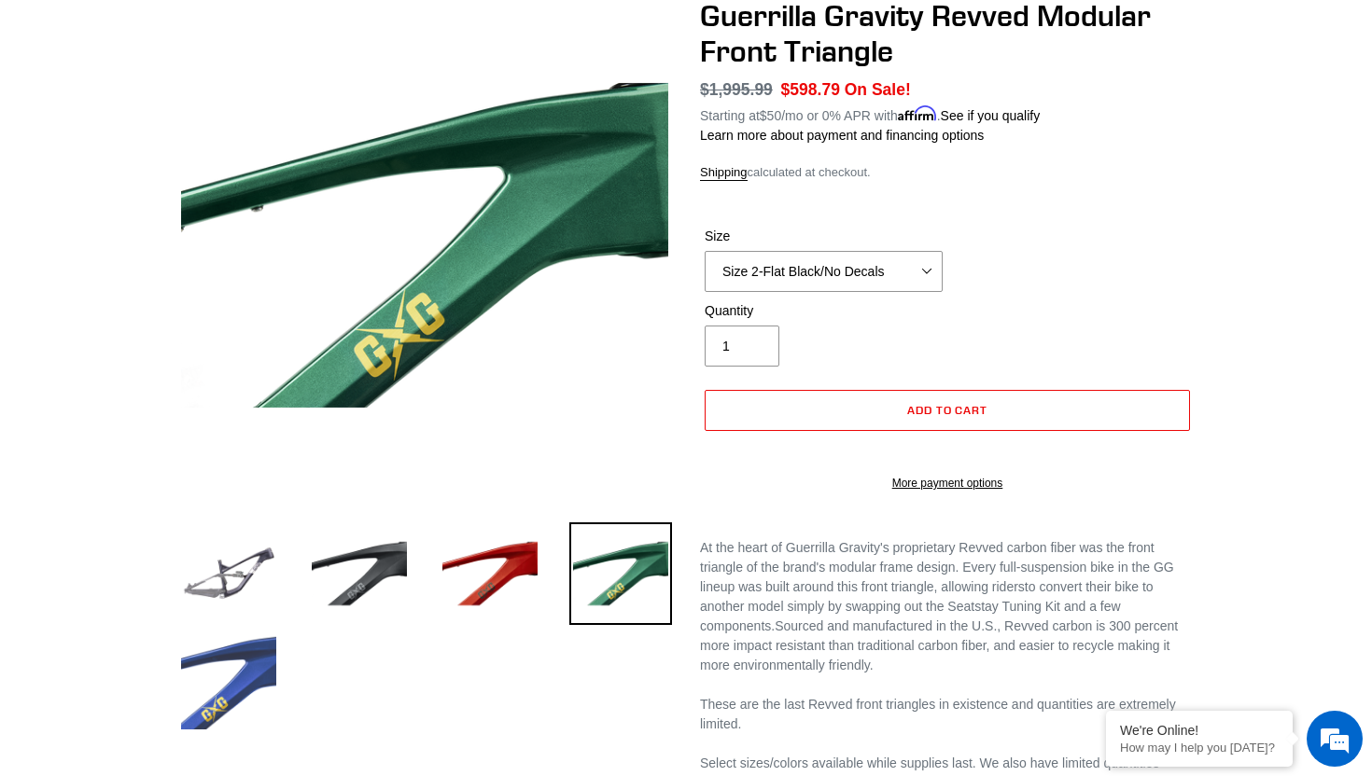
click at [254, 720] on img at bounding box center [228, 682] width 103 height 103
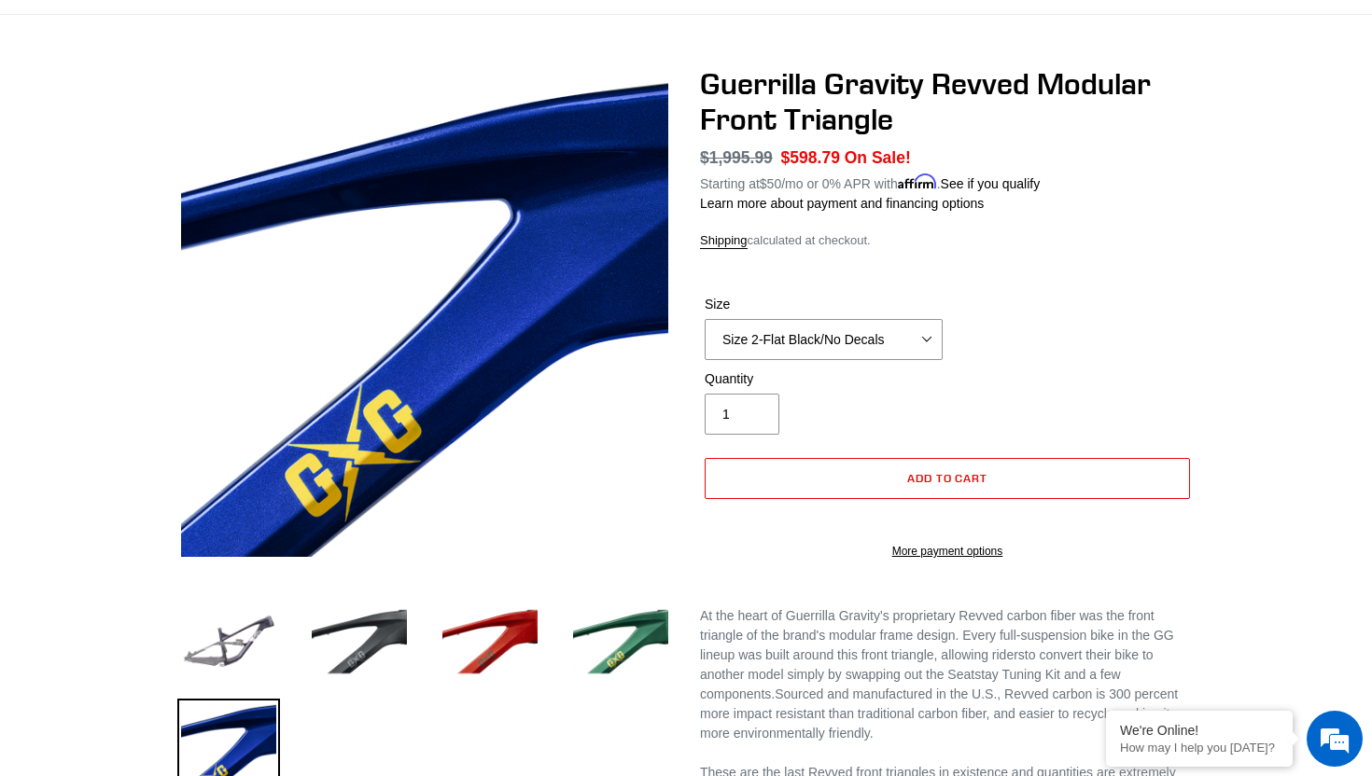
scroll to position [0, 0]
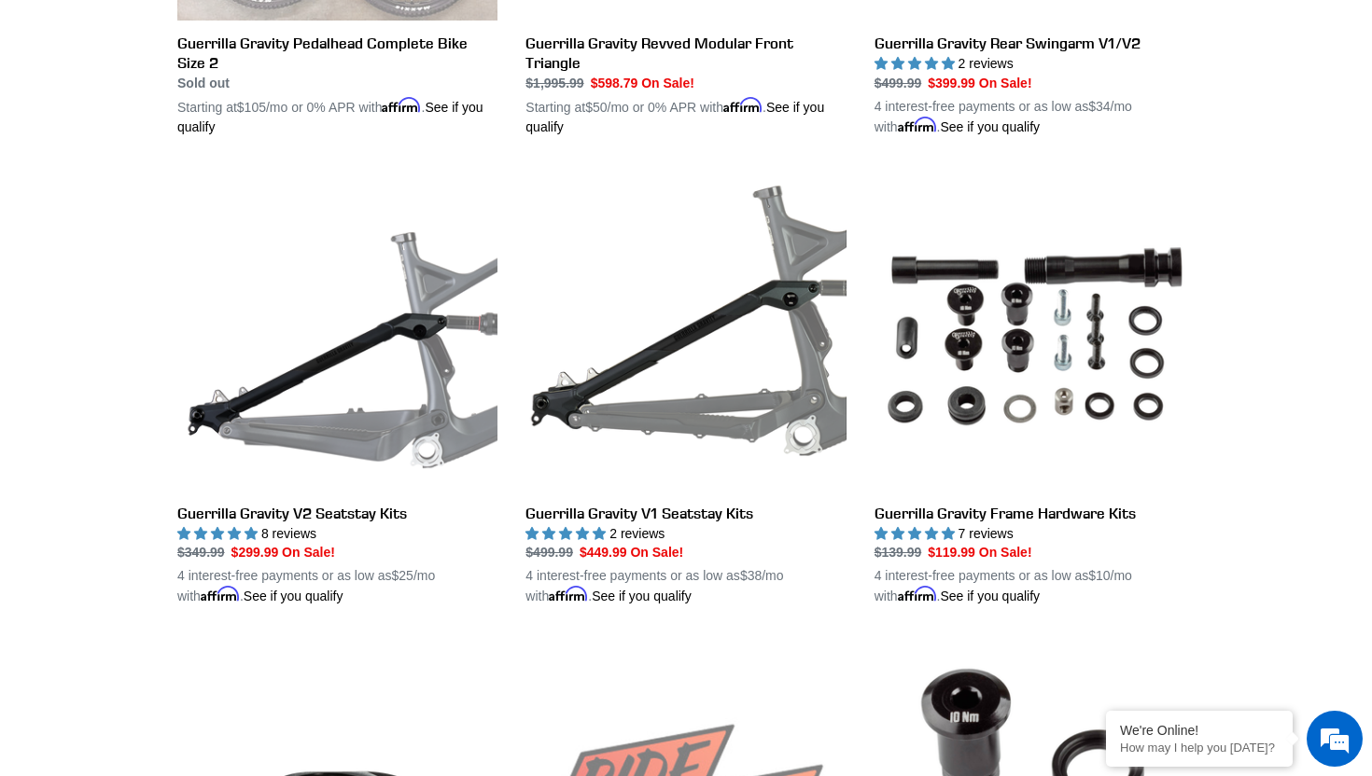
scroll to position [859, 0]
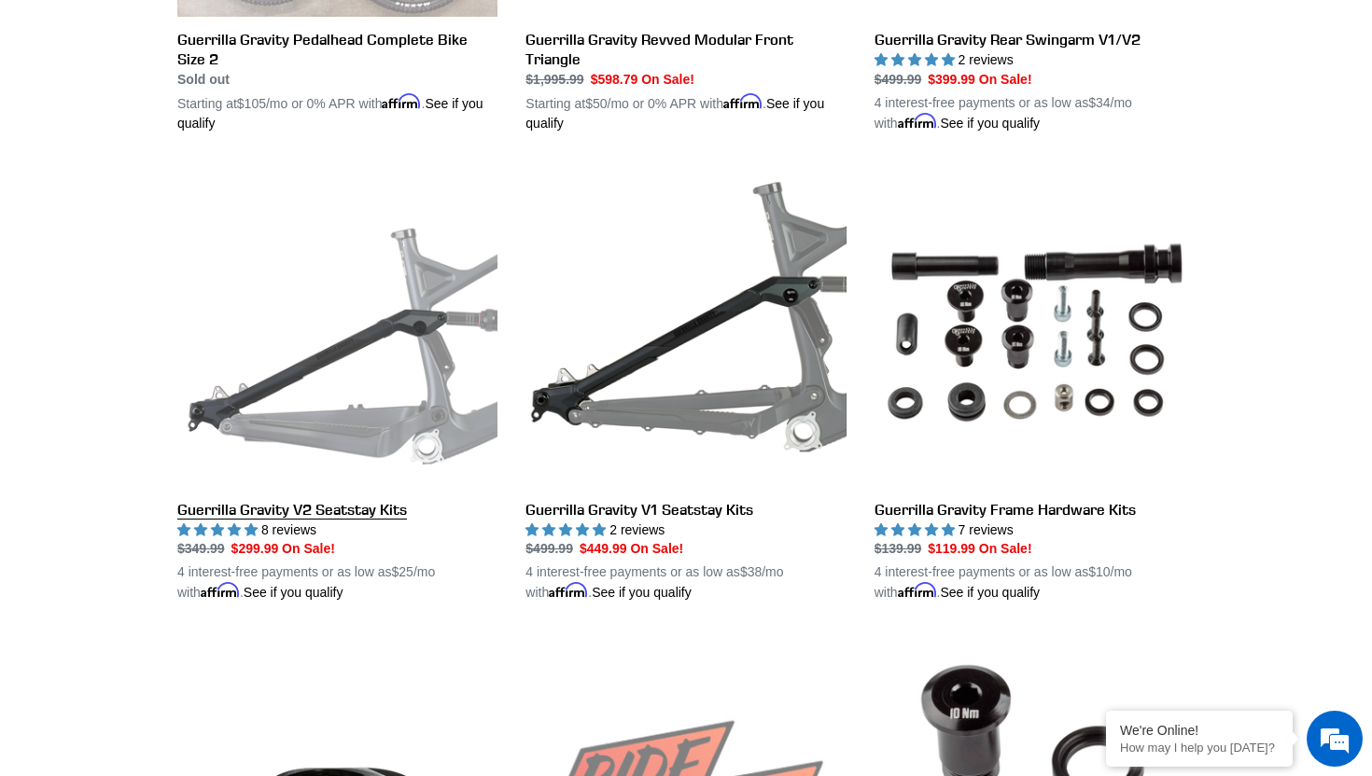
click at [261, 356] on link "Guerrilla Gravity V2 Seatstay Kits" at bounding box center [337, 384] width 320 height 437
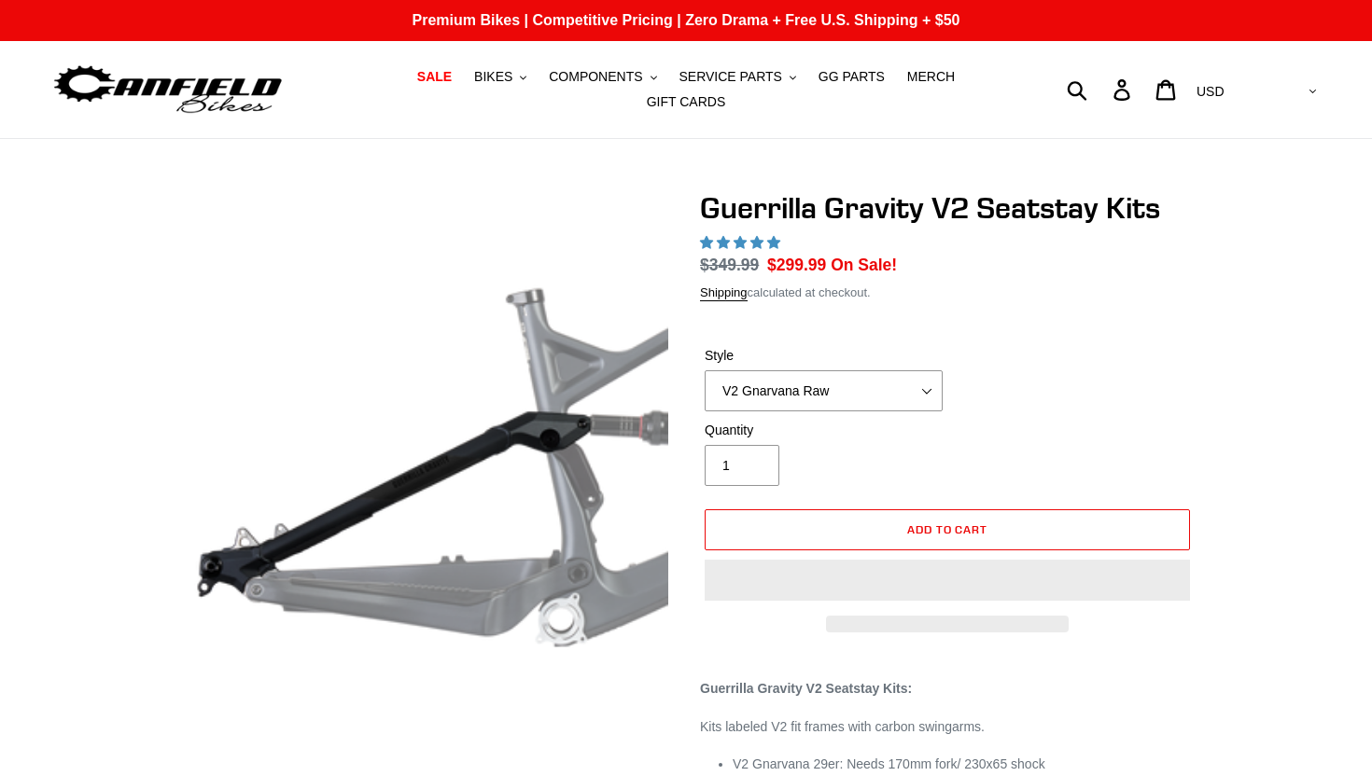
select select "highest-rating"
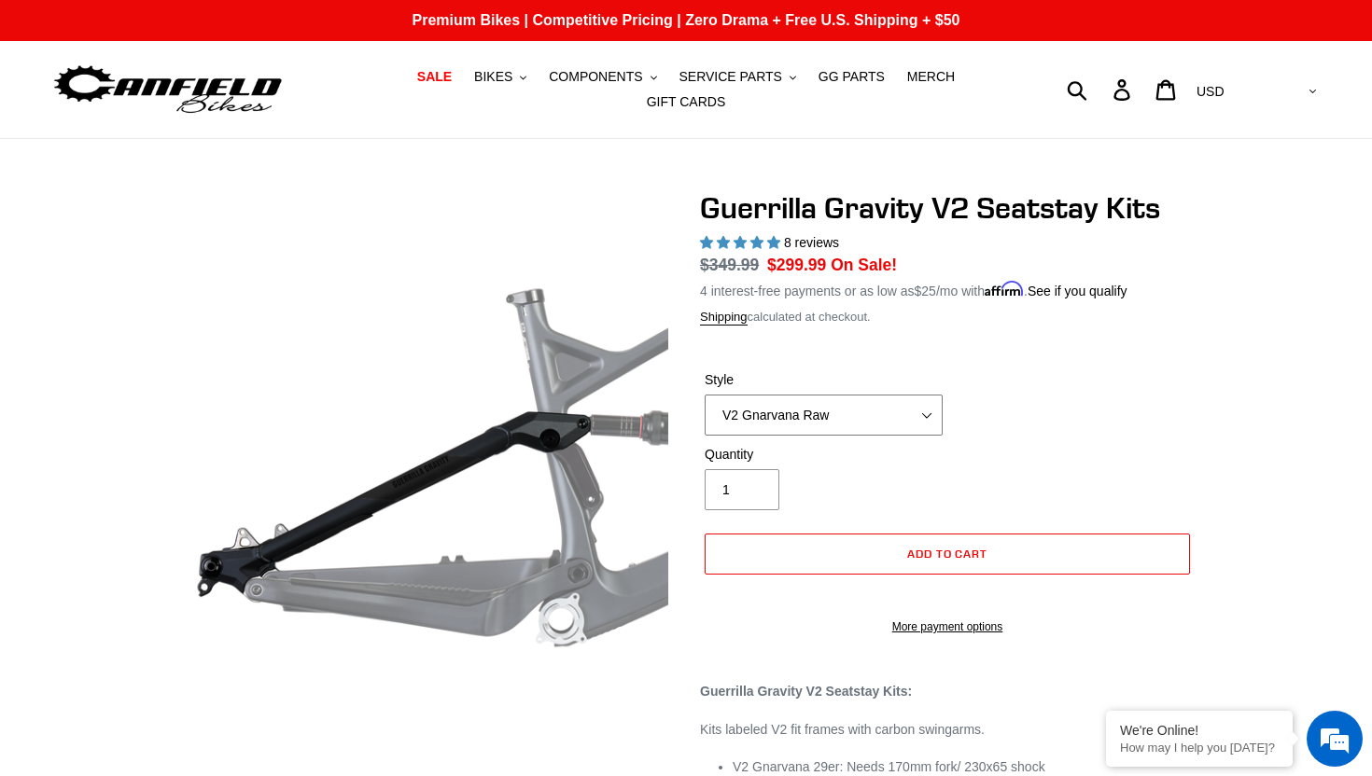
click at [890, 396] on select "V2 Gnarvana V2 Gnarvana Raw V2 Smash V2 Smash Raw" at bounding box center [824, 415] width 238 height 41
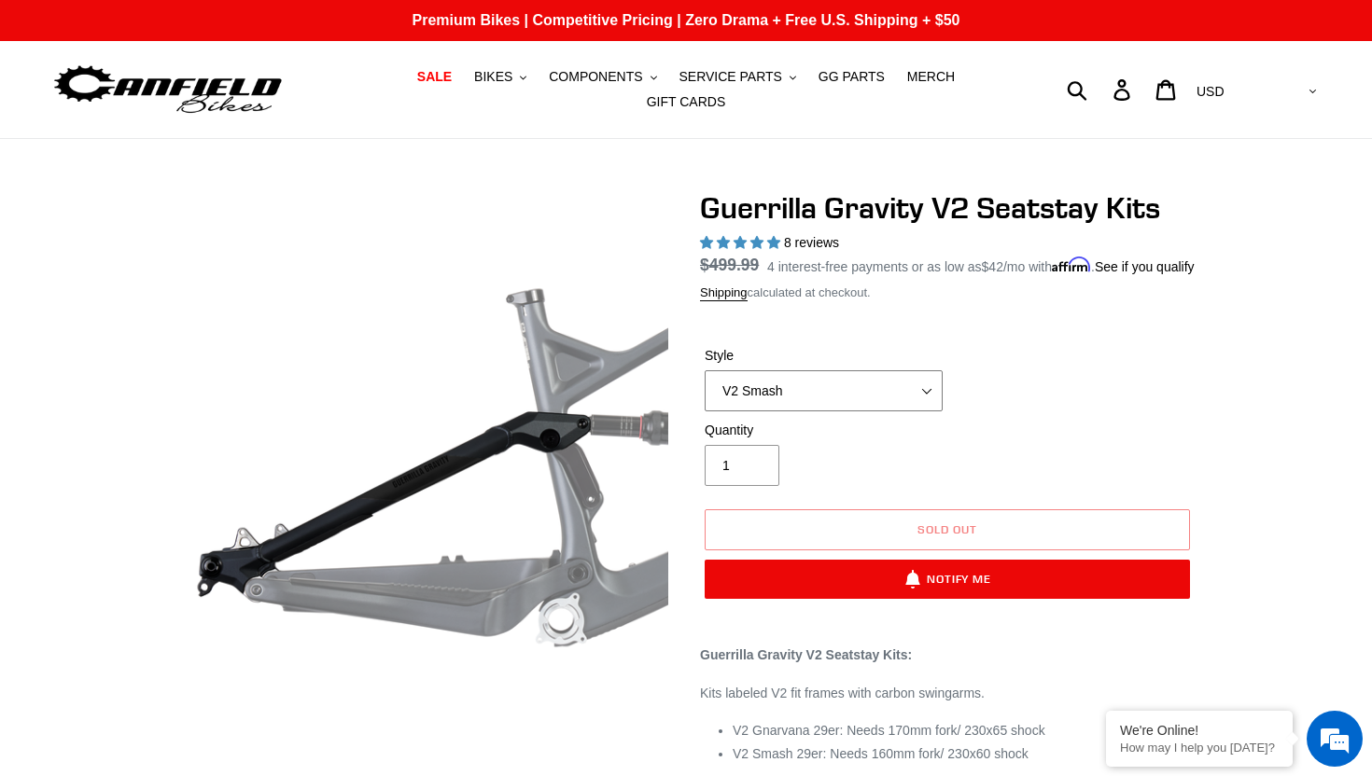
click at [873, 409] on select "V2 Gnarvana V2 Gnarvana Raw V2 Smash V2 Smash Raw" at bounding box center [824, 390] width 238 height 41
click at [879, 412] on select "V2 Gnarvana V2 Gnarvana Raw V2 Smash V2 Smash Raw" at bounding box center [824, 390] width 238 height 41
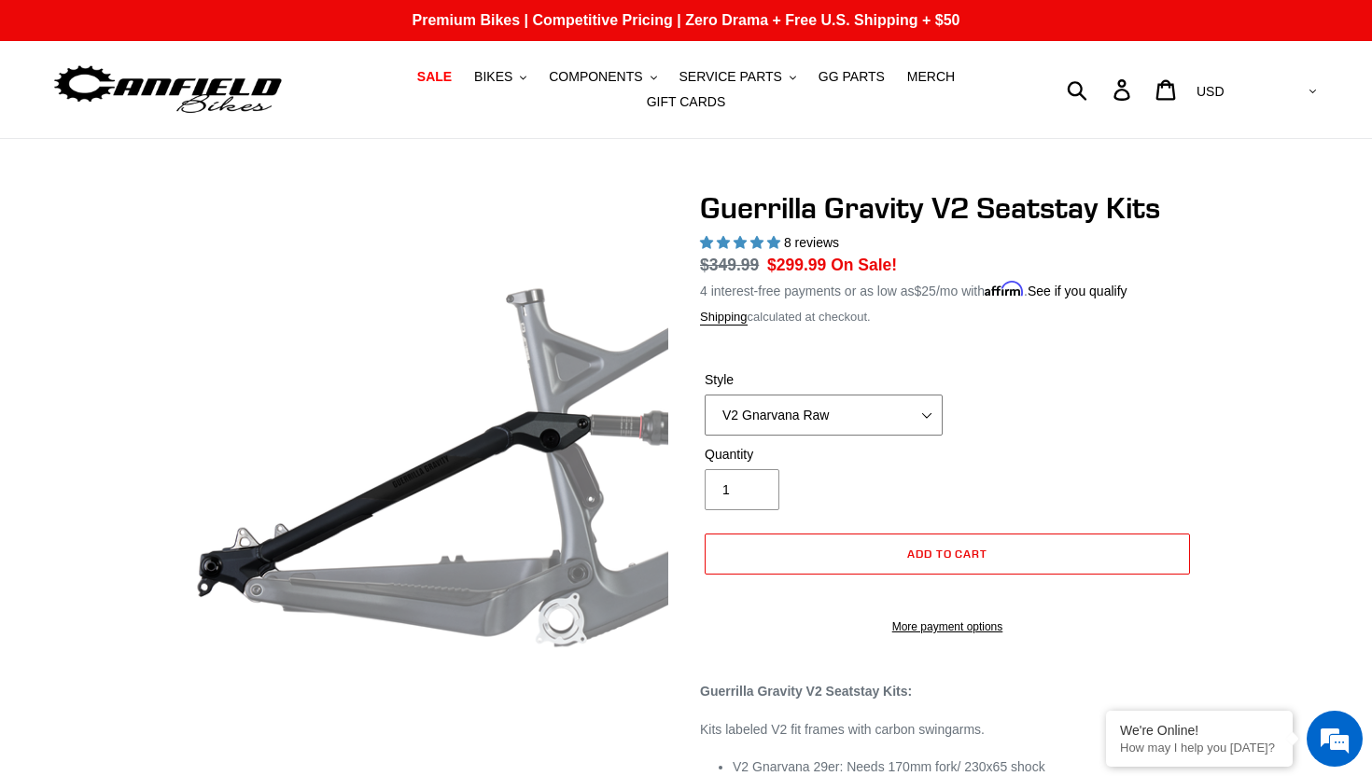
click at [879, 410] on select "V2 Gnarvana V2 Gnarvana Raw V2 Smash V2 Smash Raw" at bounding box center [824, 415] width 238 height 41
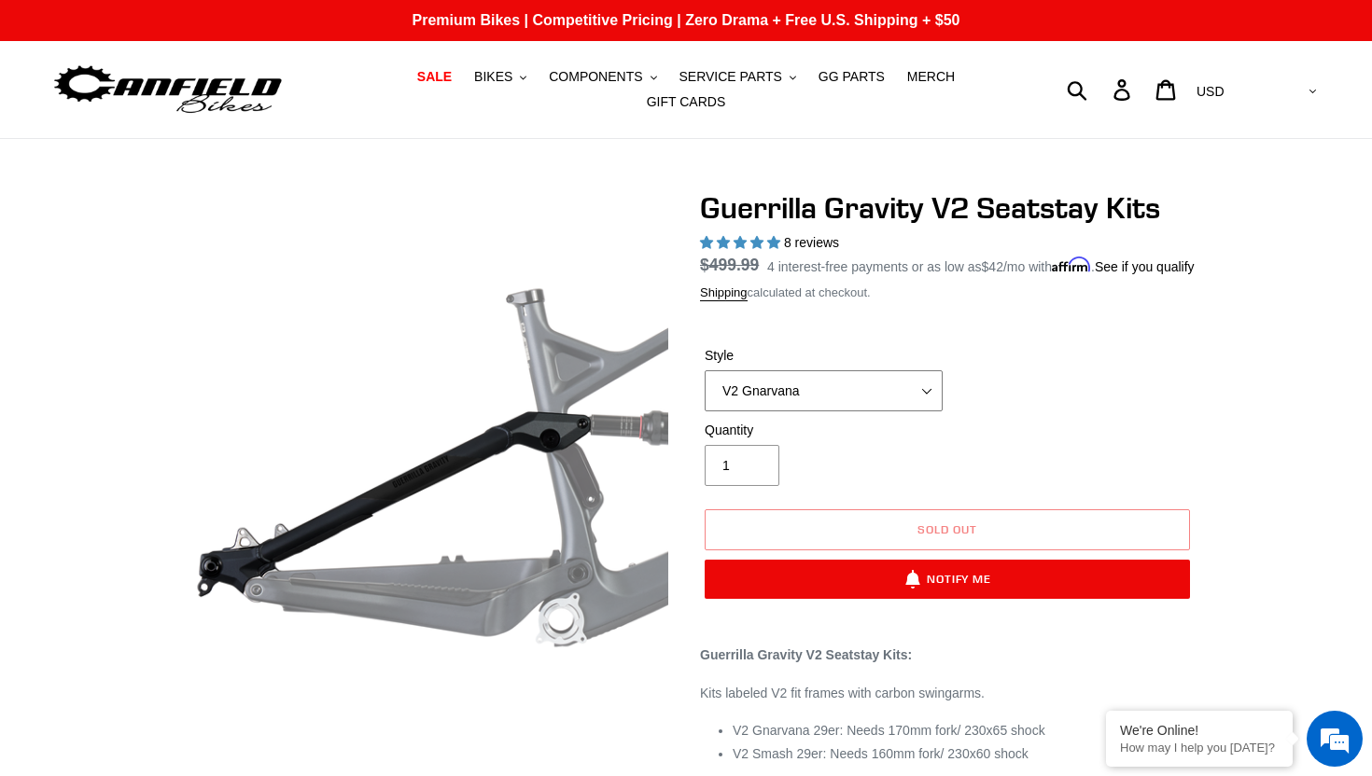
click at [875, 412] on select "V2 Gnarvana V2 Gnarvana Raw V2 Smash V2 Smash Raw" at bounding box center [824, 390] width 238 height 41
select select "V2 Gnarvana Raw"
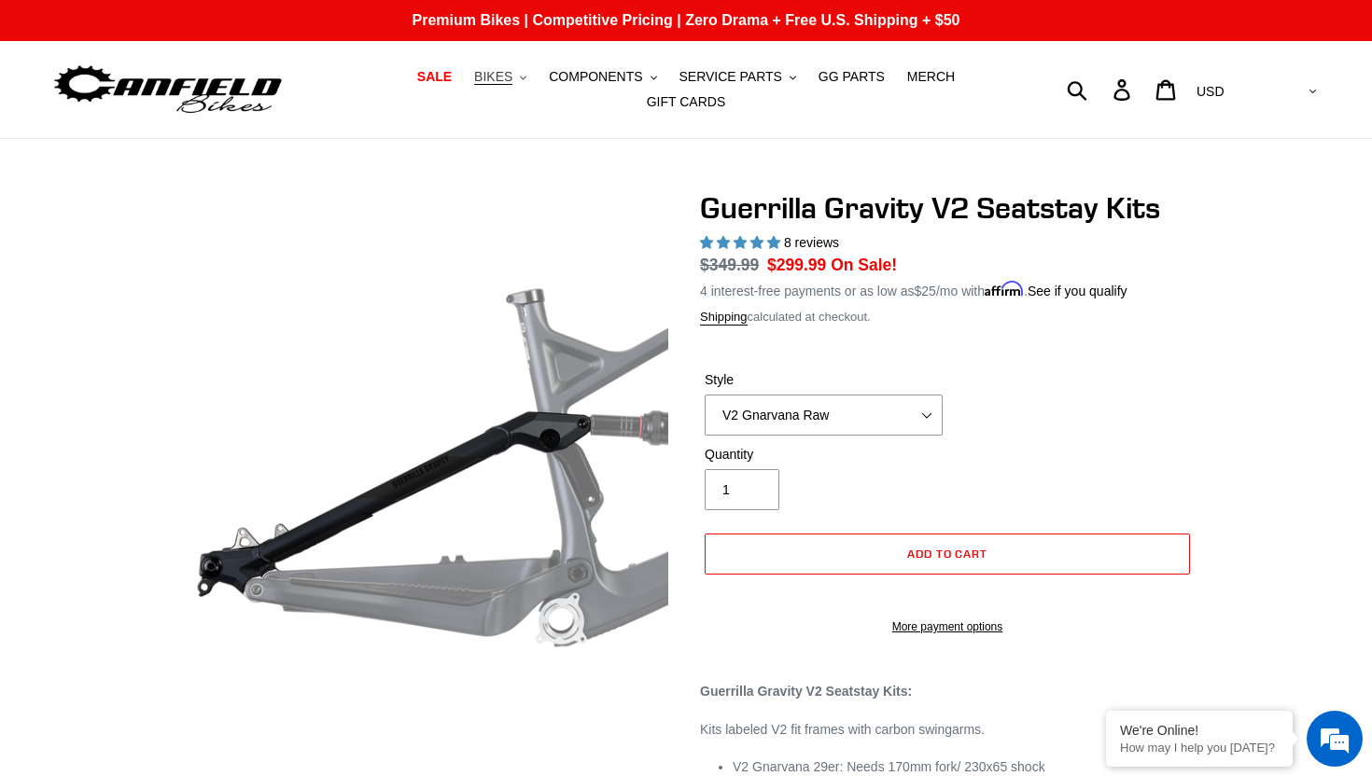
click at [512, 77] on span "BIKES" at bounding box center [493, 77] width 38 height 16
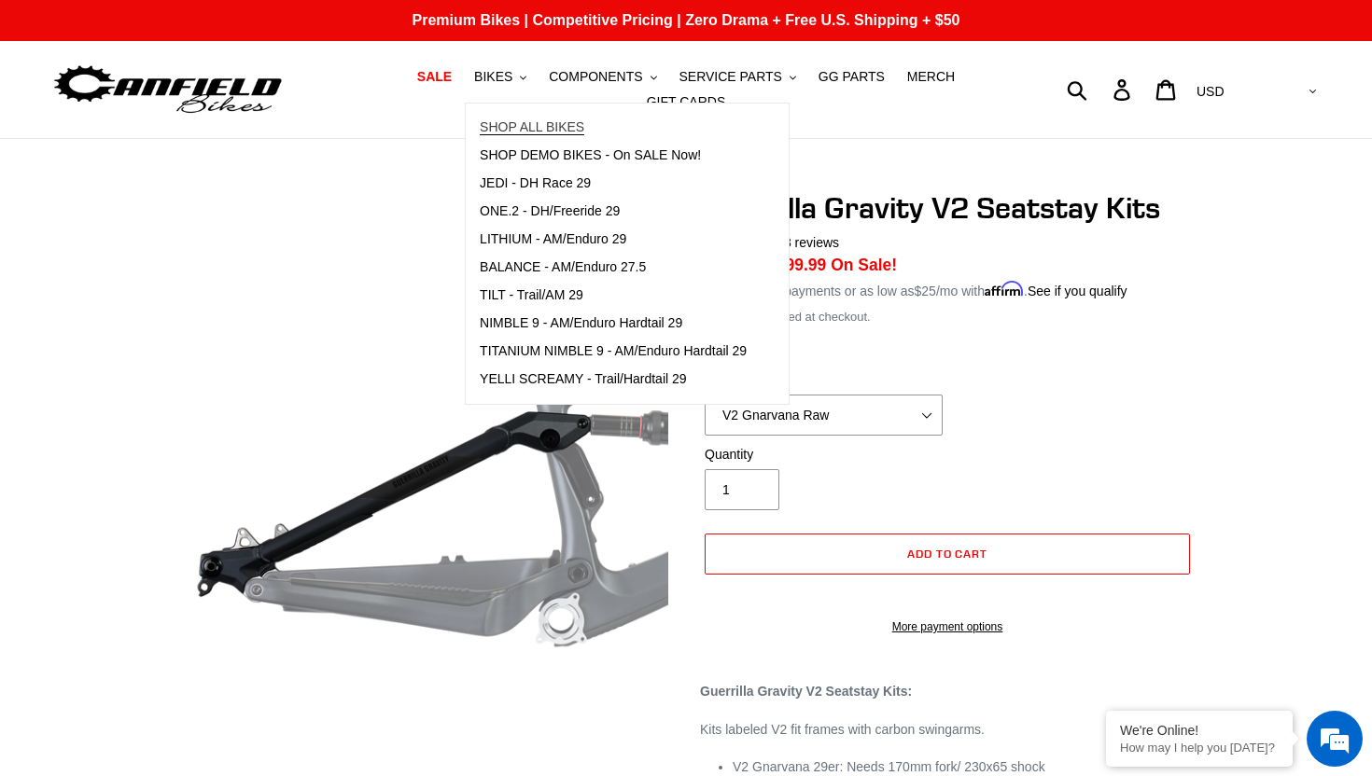
click at [560, 131] on span "SHOP ALL BIKES" at bounding box center [532, 127] width 105 height 16
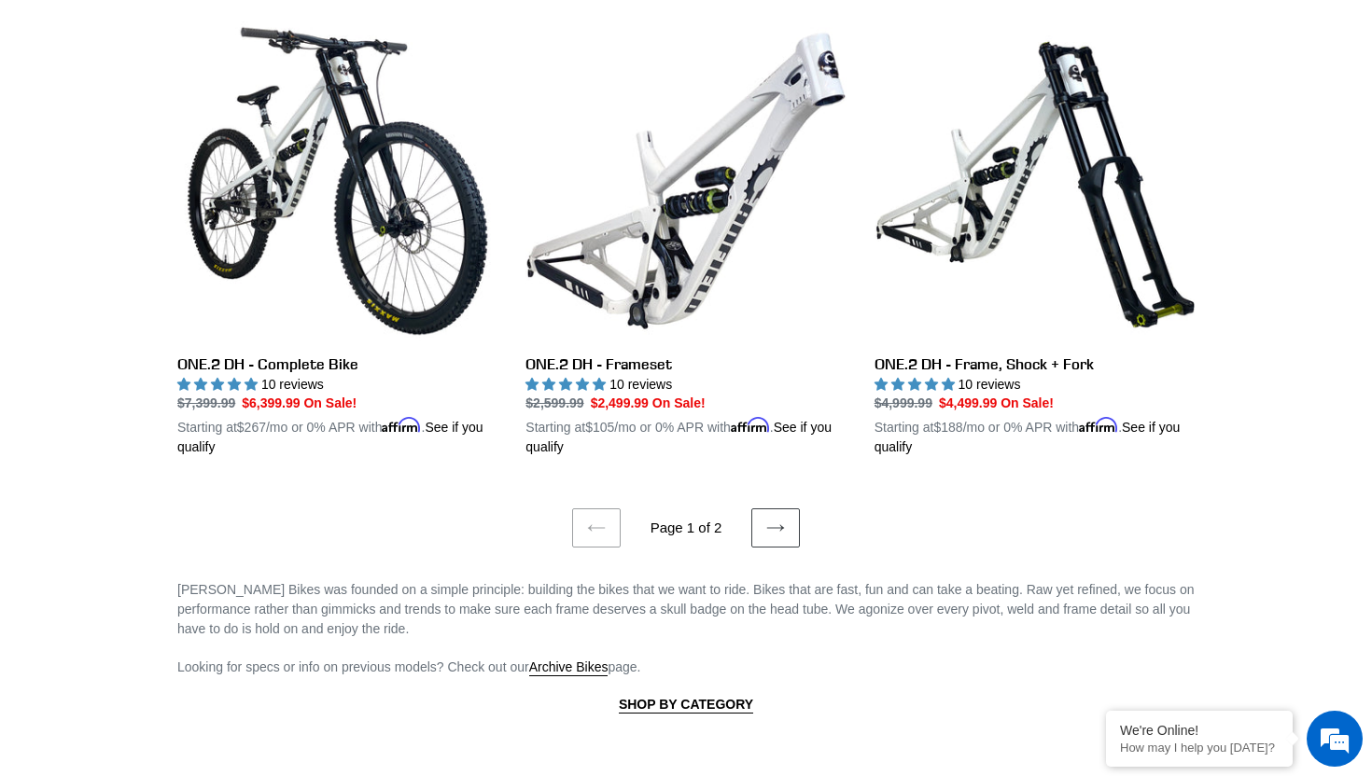
scroll to position [3826, 0]
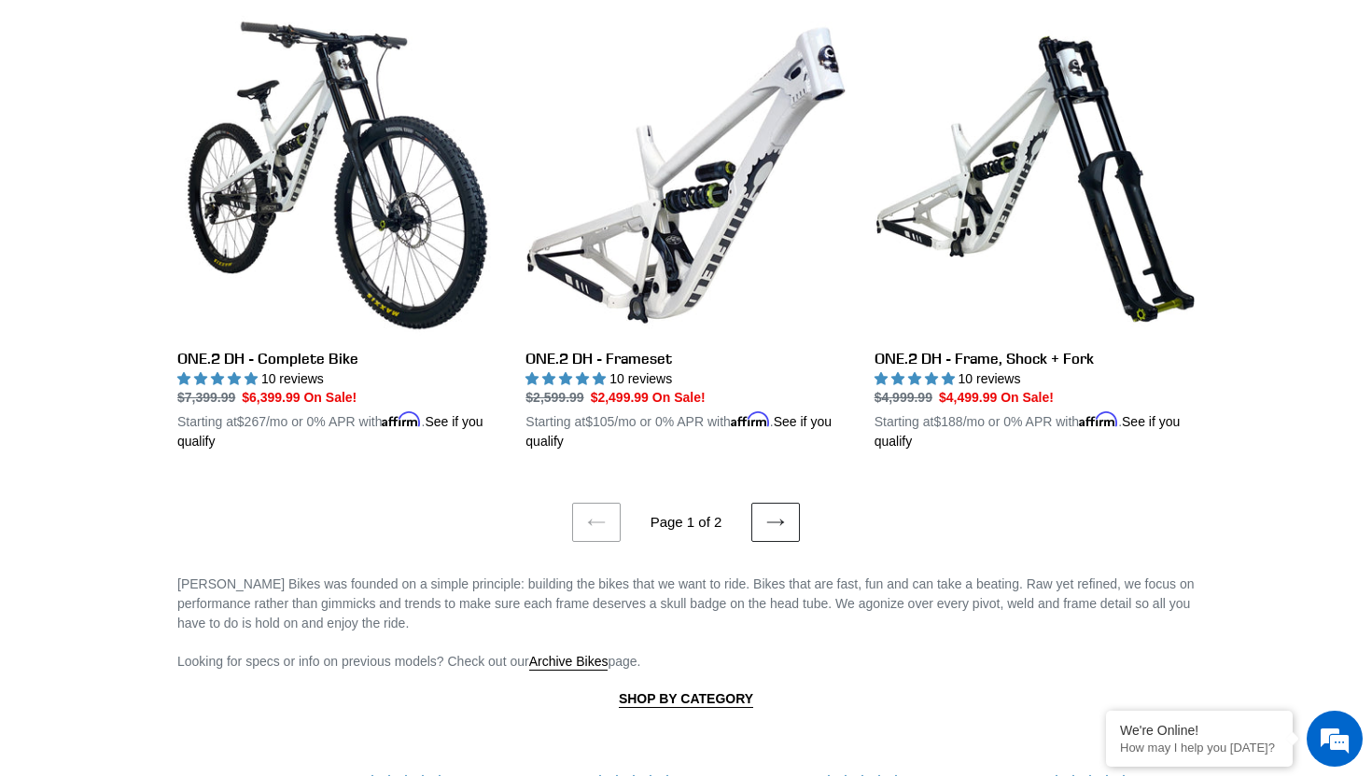
click at [771, 522] on link "Next page" at bounding box center [775, 522] width 49 height 39
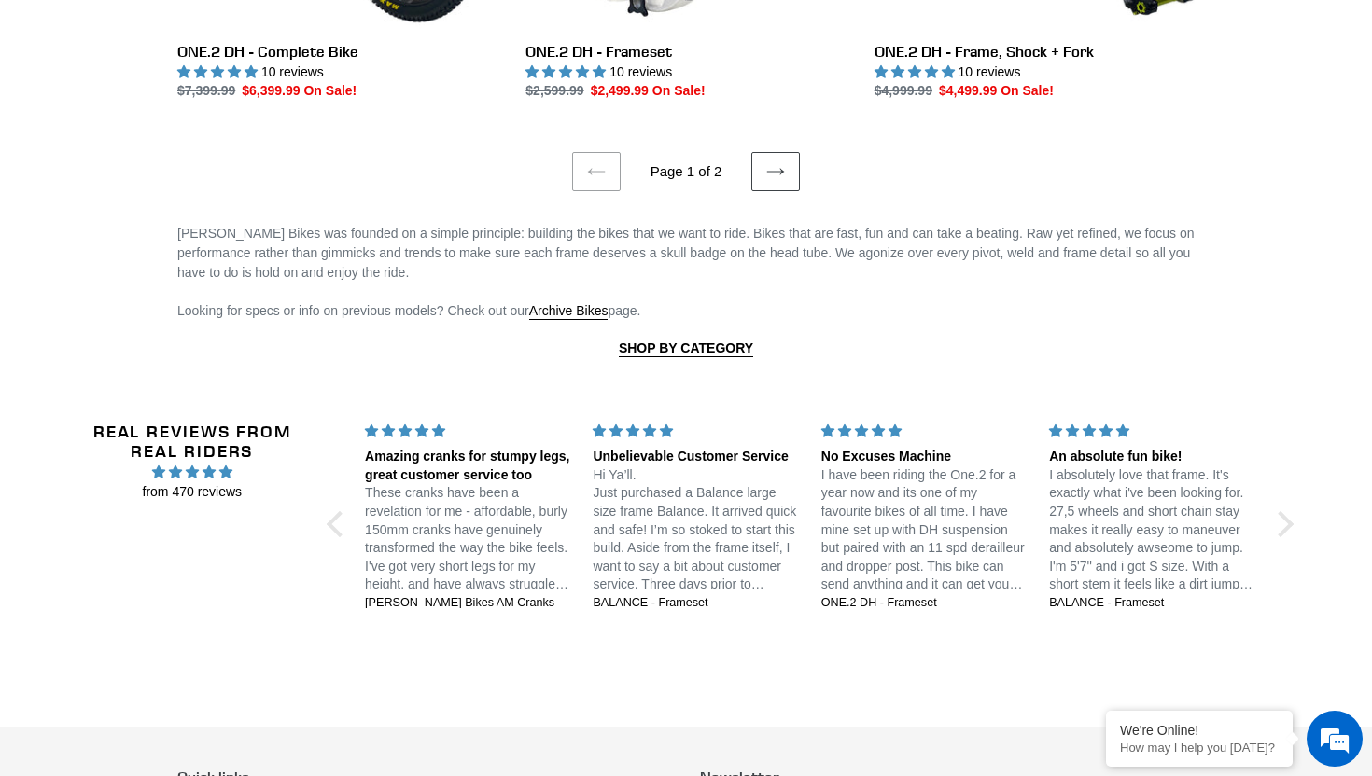
scroll to position [4129, 0]
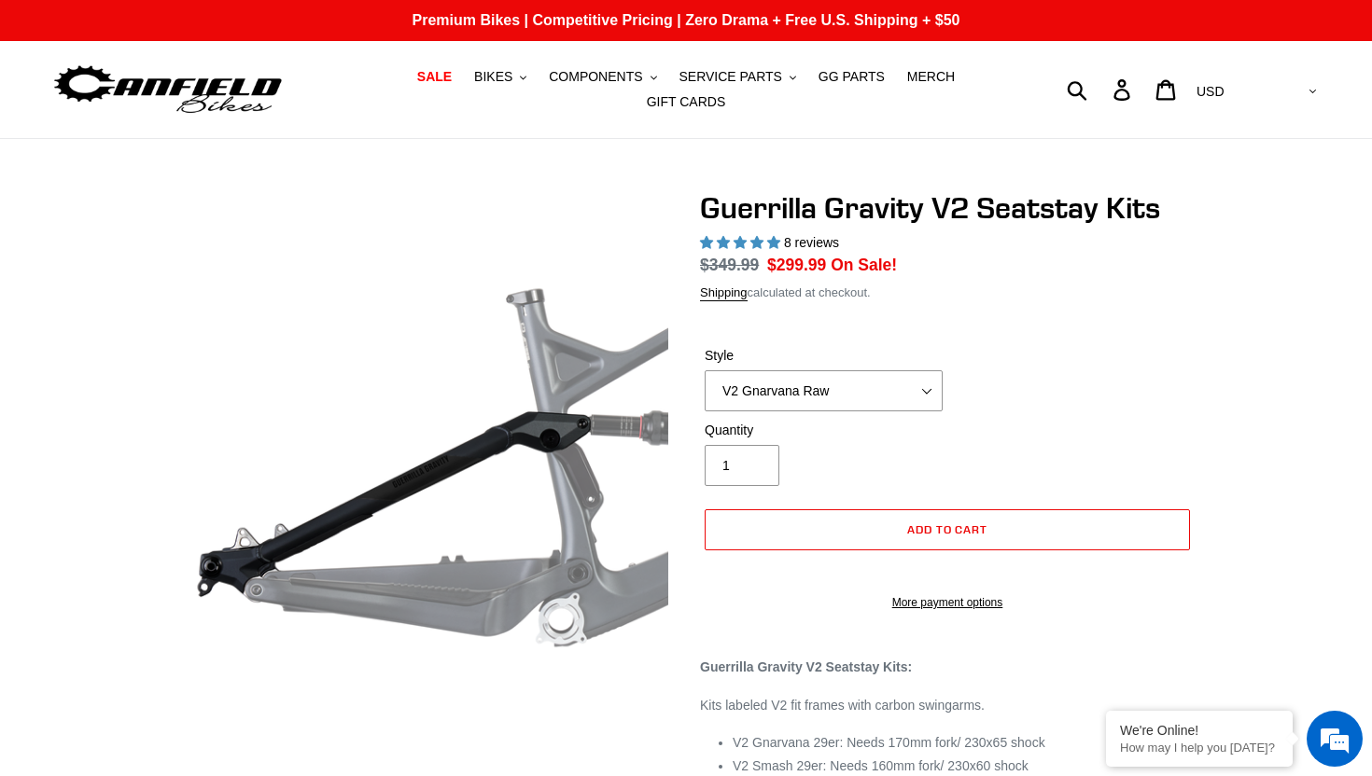
select select "highest-rating"
